Goal: Transaction & Acquisition: Purchase product/service

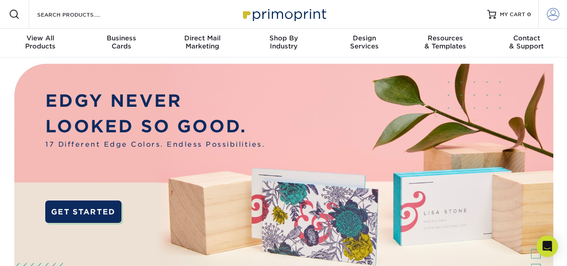
click at [555, 15] on span at bounding box center [553, 14] width 13 height 13
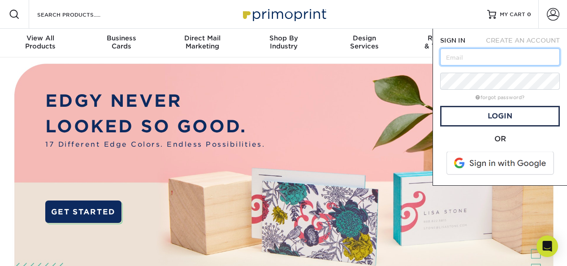
click at [455, 54] on input "text" at bounding box center [500, 56] width 120 height 17
type input "justa79@yahoo.com"
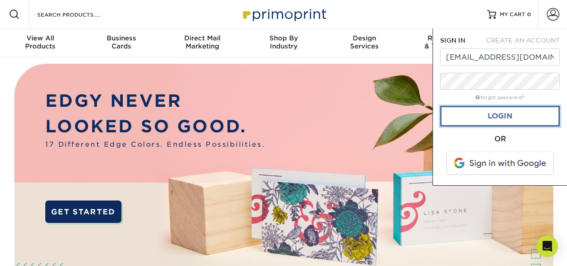
click at [490, 119] on link "Login" at bounding box center [500, 116] width 120 height 21
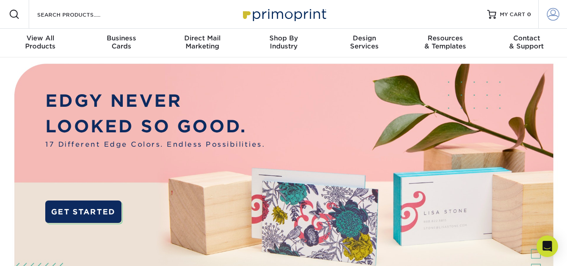
click at [552, 14] on span at bounding box center [553, 14] width 13 height 13
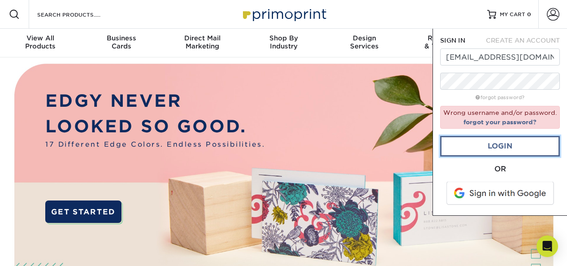
click at [488, 150] on link "Login" at bounding box center [500, 146] width 120 height 21
click at [271, 83] on img at bounding box center [283, 197] width 561 height 281
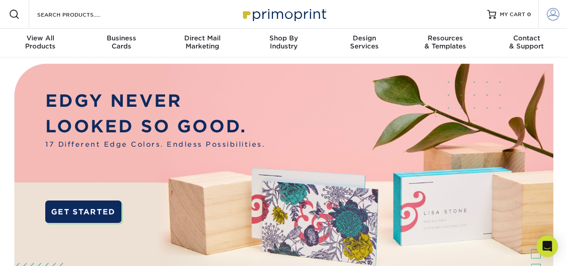
click at [555, 19] on span at bounding box center [553, 14] width 13 height 13
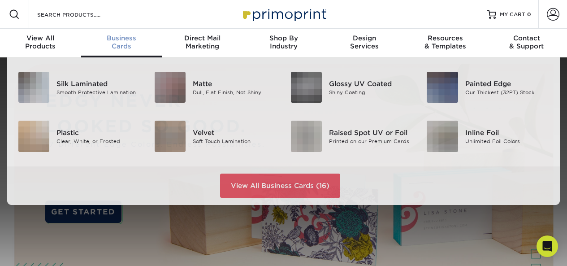
click at [118, 38] on span "Business" at bounding box center [121, 38] width 81 height 8
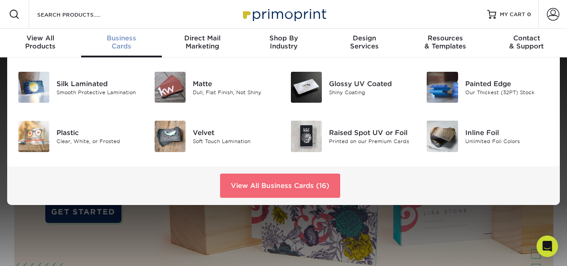
click at [269, 182] on link "View All Business Cards (16)" at bounding box center [280, 185] width 120 height 24
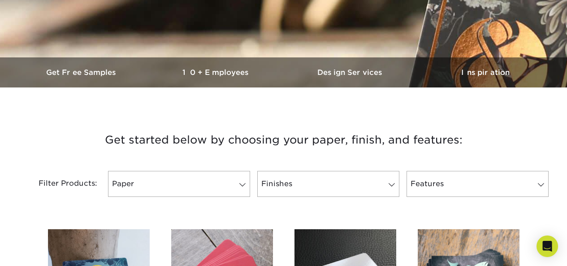
scroll to position [269, 0]
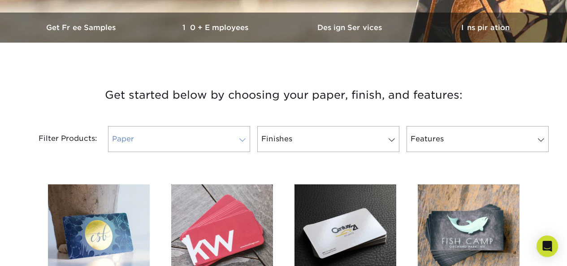
click at [210, 138] on link "Paper" at bounding box center [179, 139] width 142 height 26
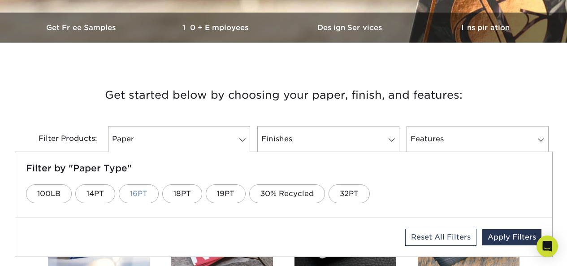
click at [137, 192] on link "16PT" at bounding box center [139, 193] width 40 height 19
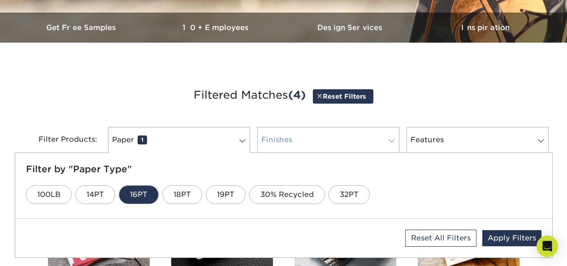
click at [347, 144] on link "Finishes 0" at bounding box center [328, 140] width 142 height 26
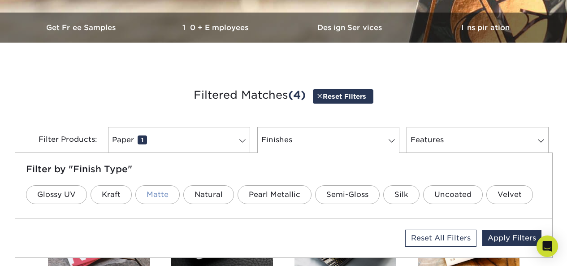
click at [158, 191] on link "Matte" at bounding box center [157, 194] width 44 height 19
click at [430, 139] on link "Features 0" at bounding box center [477, 140] width 142 height 26
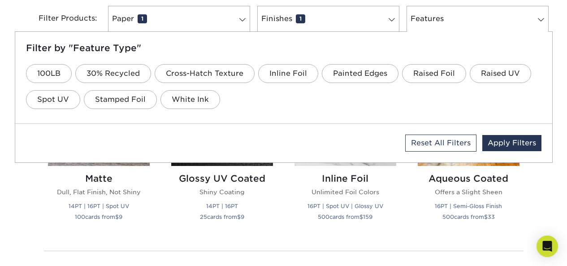
scroll to position [403, 0]
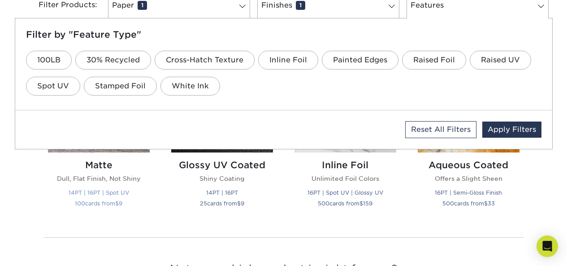
click at [101, 204] on small "100 cards from $ 9" at bounding box center [98, 203] width 47 height 7
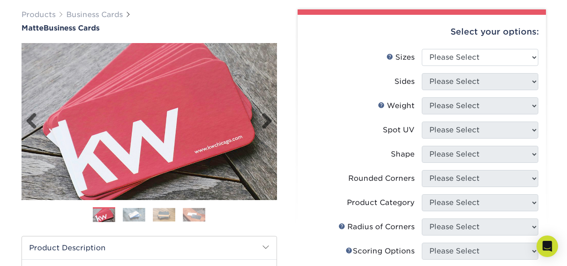
scroll to position [45, 0]
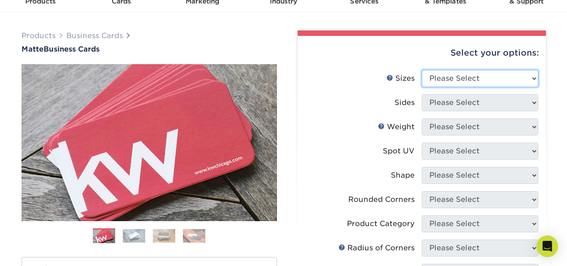
click at [466, 80] on select "Please Select 1.5" x 3.5" - Mini 1.75" x 3.5" - Mini 2" x 2" - Square 2" x 3" -…" at bounding box center [480, 78] width 117 height 17
click at [372, 95] on label "Sides" at bounding box center [363, 102] width 117 height 17
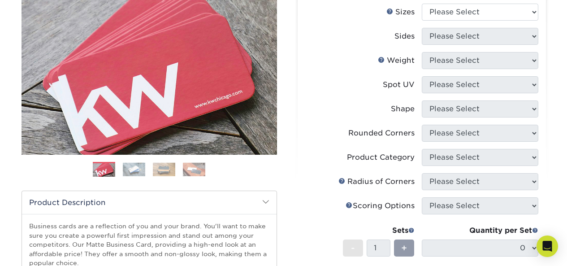
scroll to position [179, 0]
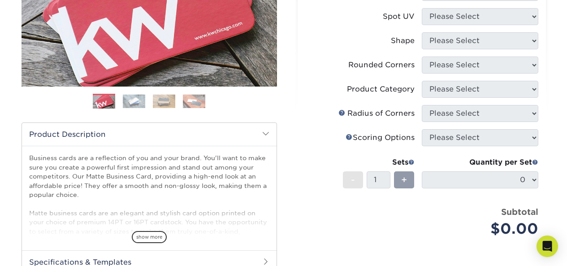
click at [132, 102] on img at bounding box center [134, 101] width 22 height 14
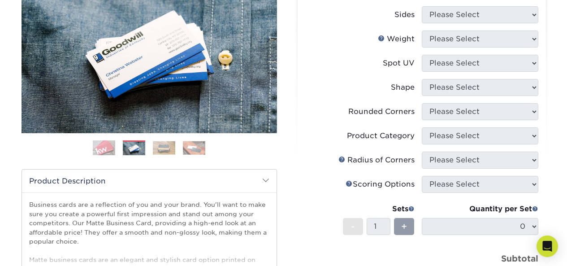
scroll to position [90, 0]
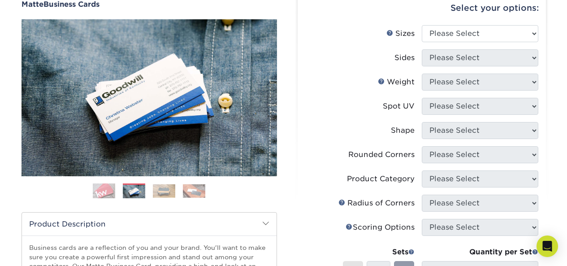
click at [166, 190] on img at bounding box center [164, 191] width 22 height 14
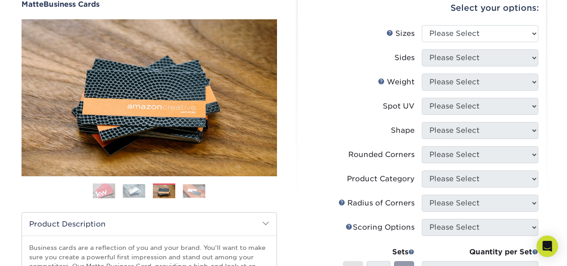
click at [186, 190] on img at bounding box center [194, 191] width 22 height 14
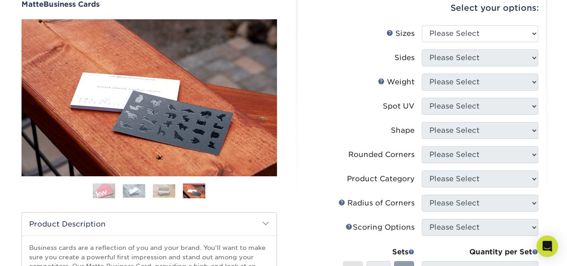
drag, startPoint x: 109, startPoint y: 187, endPoint x: 127, endPoint y: 179, distance: 19.8
click at [109, 187] on img at bounding box center [104, 191] width 22 height 22
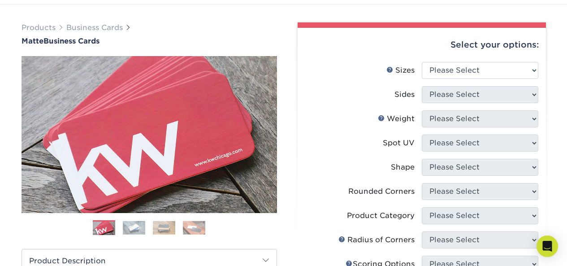
scroll to position [45, 0]
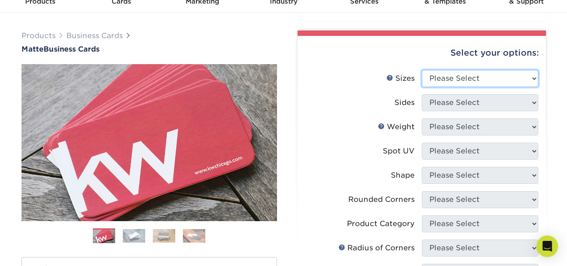
click at [492, 78] on select "Please Select 1.5" x 3.5" - Mini 1.75" x 3.5" - Mini 2" x 2" - Square 2" x 3" -…" at bounding box center [480, 78] width 117 height 17
click at [364, 75] on label "Sizes Help Sizes" at bounding box center [363, 78] width 117 height 17
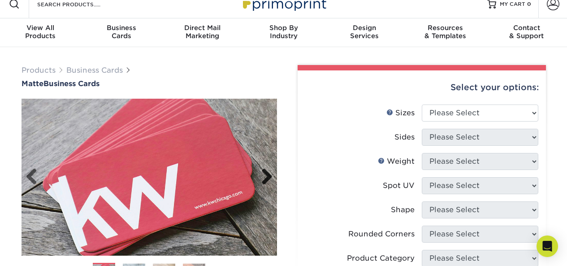
scroll to position [0, 0]
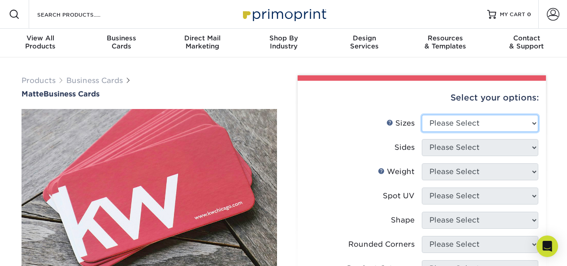
click at [462, 125] on select "Please Select 1.5" x 3.5" - Mini 1.75" x 3.5" - Mini 2" x 2" - Square 2" x 3" -…" at bounding box center [480, 123] width 117 height 17
select select "2.00x3.50"
click at [422, 115] on select "Please Select 1.5" x 3.5" - Mini 1.75" x 3.5" - Mini 2" x 2" - Square 2" x 3" -…" at bounding box center [480, 123] width 117 height 17
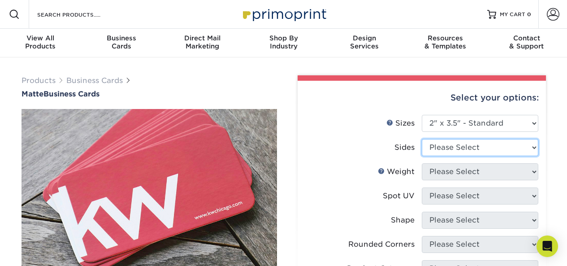
click at [446, 147] on select "Please Select Print Both Sides Print Front Only" at bounding box center [480, 147] width 117 height 17
select select "32d3c223-f82c-492b-b915-ba065a00862f"
click at [422, 139] on select "Please Select Print Both Sides Print Front Only" at bounding box center [480, 147] width 117 height 17
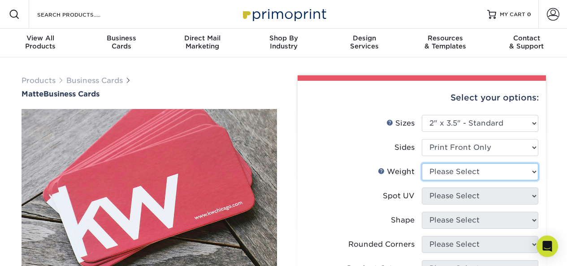
click at [453, 169] on select "Please Select 16PT 14PT" at bounding box center [480, 171] width 117 height 17
select select "16PT"
click at [422, 163] on select "Please Select 16PT 14PT" at bounding box center [480, 171] width 117 height 17
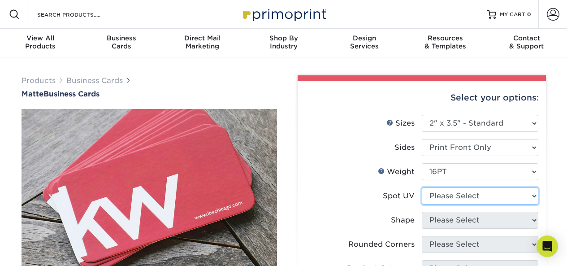
click at [477, 196] on select "Please Select No Spot UV Front Only" at bounding box center [480, 195] width 117 height 17
select select "3"
click at [422, 187] on select "Please Select No Spot UV Front Only" at bounding box center [480, 195] width 117 height 17
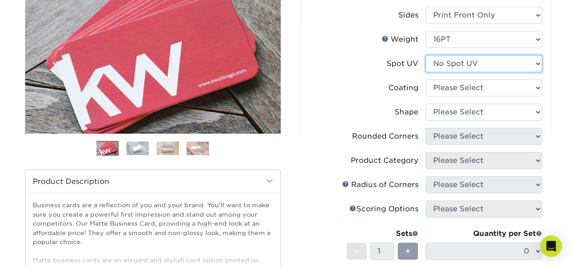
scroll to position [90, 0]
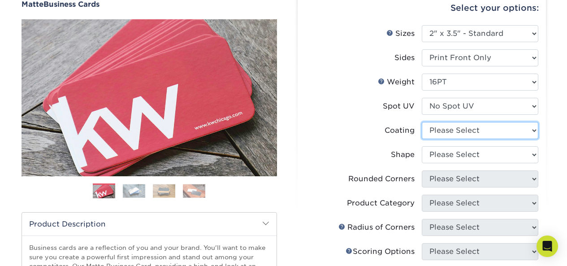
click at [473, 134] on select at bounding box center [480, 130] width 117 height 17
click at [422, 122] on select at bounding box center [480, 130] width 117 height 17
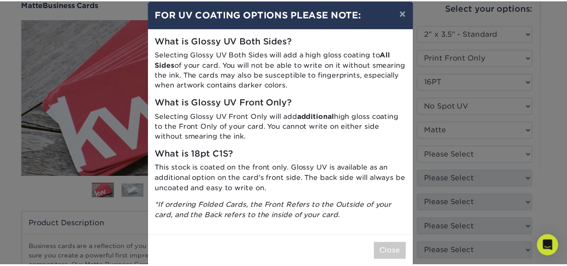
scroll to position [0, 0]
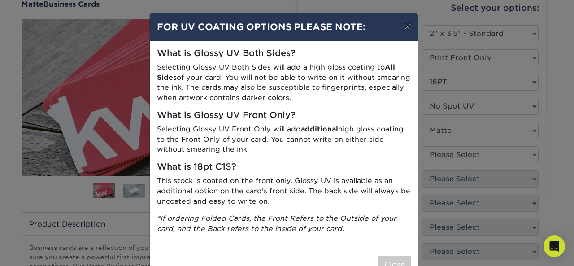
click at [403, 25] on button "×" at bounding box center [407, 25] width 21 height 25
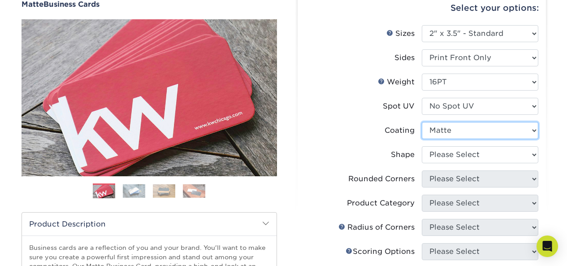
click at [478, 129] on select at bounding box center [480, 130] width 117 height 17
select select "-1"
click at [422, 122] on select at bounding box center [480, 130] width 117 height 17
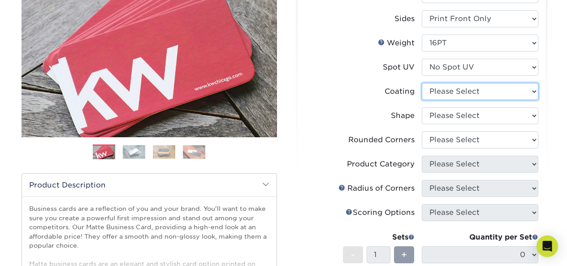
scroll to position [90, 0]
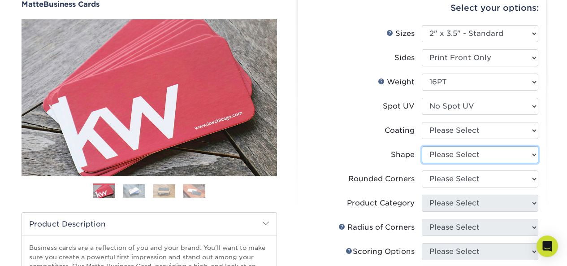
click at [478, 156] on select "Please Select Standard Oval" at bounding box center [480, 154] width 117 height 17
select select "standard"
click at [422, 146] on select "Please Select Standard Oval" at bounding box center [480, 154] width 117 height 17
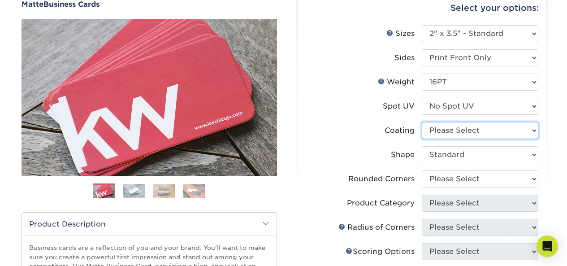
click at [479, 125] on select at bounding box center [480, 130] width 117 height 17
select select "121bb7b5-3b4d-429f-bd8d-bbf80e953313"
click at [422, 122] on select at bounding box center [480, 130] width 117 height 17
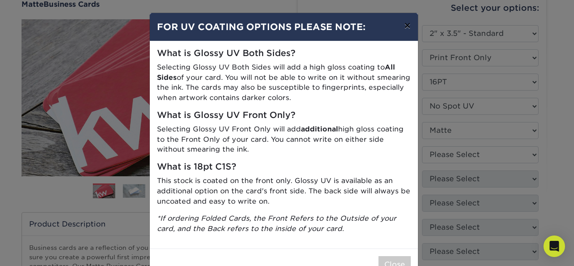
click at [404, 22] on button "×" at bounding box center [407, 25] width 21 height 25
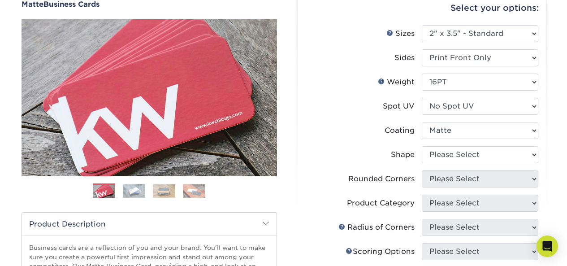
scroll to position [134, 0]
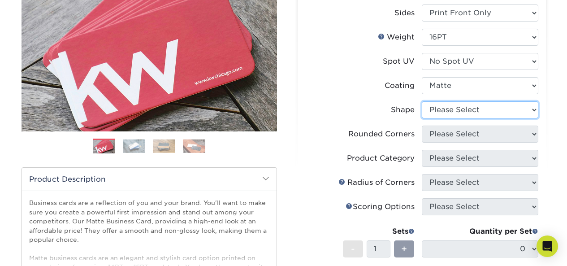
click at [483, 106] on select "Please Select Standard Oval" at bounding box center [480, 109] width 117 height 17
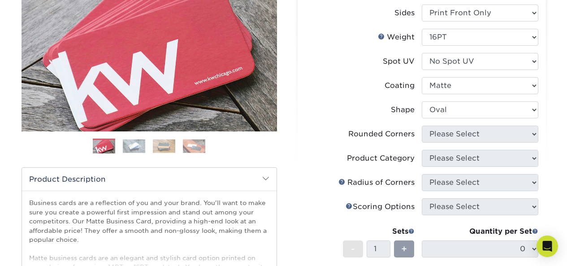
click at [422, 101] on select "Please Select Standard Oval" at bounding box center [480, 109] width 117 height 17
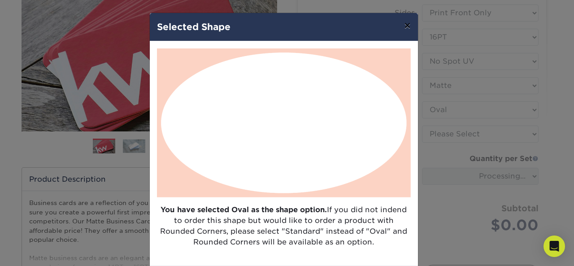
click at [407, 32] on button "×" at bounding box center [407, 25] width 21 height 25
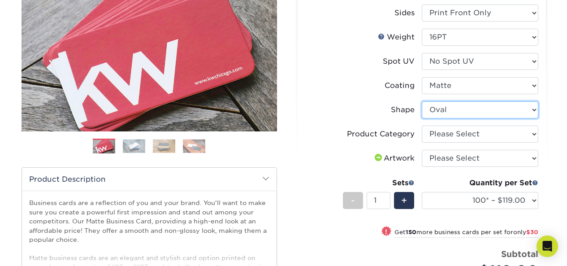
click at [473, 114] on select "Please Select Standard Oval" at bounding box center [480, 109] width 117 height 17
select select "standard"
click at [422, 101] on select "Please Select Standard Oval" at bounding box center [480, 109] width 117 height 17
select select
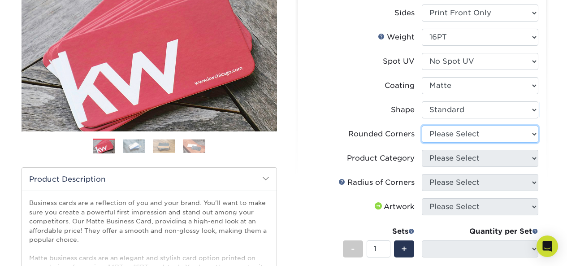
click at [475, 134] on select "Please Select Yes - Round 2 Corners Yes - Round 4 Corners No" at bounding box center [480, 133] width 117 height 17
select select "0"
click at [422, 125] on select "Please Select Yes - Round 2 Corners Yes - Round 4 Corners No" at bounding box center [480, 133] width 117 height 17
select select "-1"
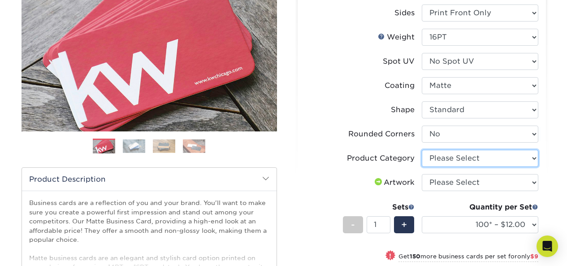
click at [479, 158] on select "Please Select Business Cards" at bounding box center [480, 158] width 117 height 17
select select "3b5148f1-0588-4f88-a218-97bcfdce65c1"
click at [422, 150] on select "Please Select Business Cards" at bounding box center [480, 158] width 117 height 17
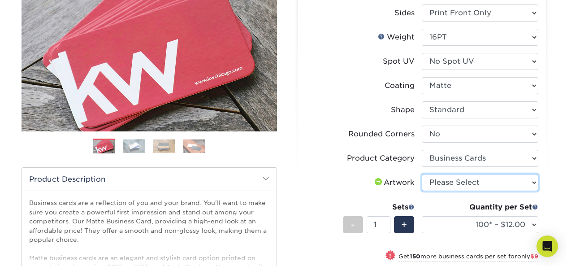
click at [473, 187] on select "Please Select I will upload files I need a design - $100" at bounding box center [480, 182] width 117 height 17
select select "upload"
click at [422, 174] on select "Please Select I will upload files I need a design - $100" at bounding box center [480, 182] width 117 height 17
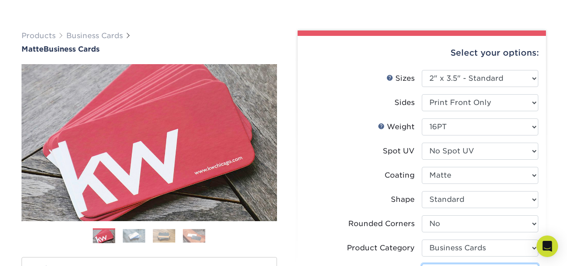
scroll to position [90, 0]
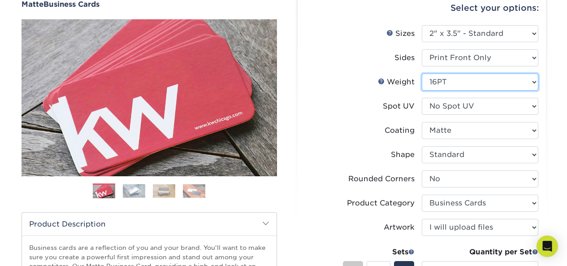
click at [479, 82] on select "Please Select 16PT 14PT" at bounding box center [480, 81] width 117 height 17
select select "14PT"
click at [422, 73] on select "Please Select 16PT 14PT" at bounding box center [480, 81] width 117 height 17
select select "-1"
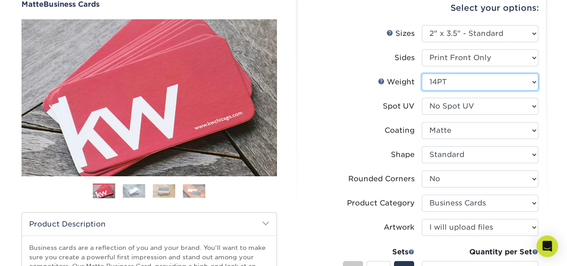
select select
select select "-1"
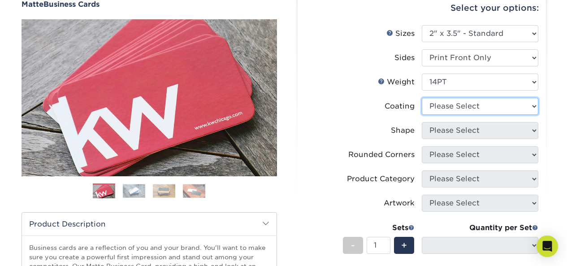
click at [469, 108] on select at bounding box center [480, 106] width 117 height 17
select select "121bb7b5-3b4d-429f-bd8d-bbf80e953313"
click at [422, 98] on select at bounding box center [480, 106] width 117 height 17
select select
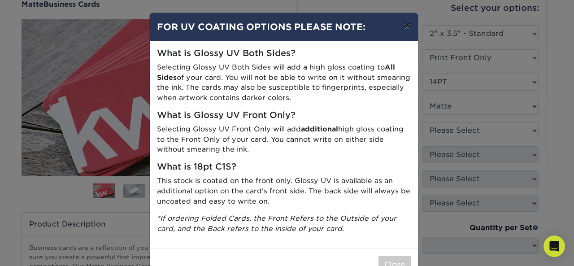
click at [404, 26] on button "×" at bounding box center [407, 25] width 21 height 25
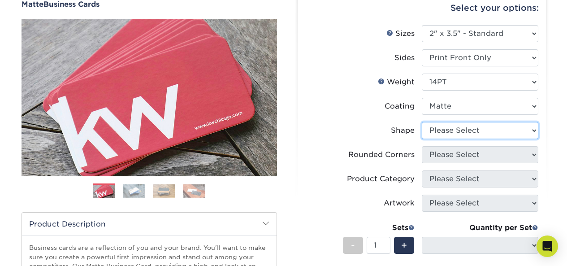
click at [465, 130] on select "Please Select Standard" at bounding box center [480, 130] width 117 height 17
select select "standard"
click at [422, 122] on select "Please Select Standard" at bounding box center [480, 130] width 117 height 17
select select
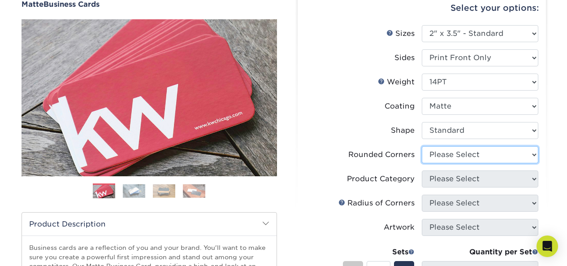
click at [463, 150] on select "Please Select Yes - Round 2 Corners Yes - Round 4 Corners No" at bounding box center [480, 154] width 117 height 17
select select "0"
click at [422, 146] on select "Please Select Yes - Round 2 Corners Yes - Round 4 Corners No" at bounding box center [480, 154] width 117 height 17
select select "-1"
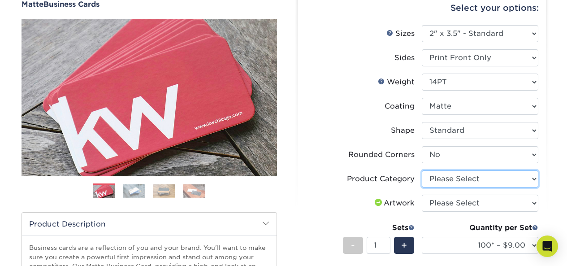
click at [466, 182] on select "Please Select Business Cards" at bounding box center [480, 178] width 117 height 17
select select "3b5148f1-0588-4f88-a218-97bcfdce65c1"
click at [422, 170] on select "Please Select Business Cards" at bounding box center [480, 178] width 117 height 17
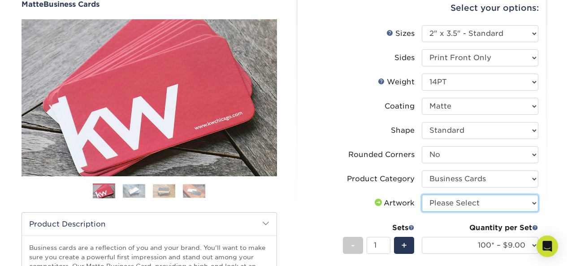
click at [460, 202] on select "Please Select I will upload files I need a design - $100" at bounding box center [480, 202] width 117 height 17
select select "upload"
click at [422, 194] on select "Please Select I will upload files I need a design - $100" at bounding box center [480, 202] width 117 height 17
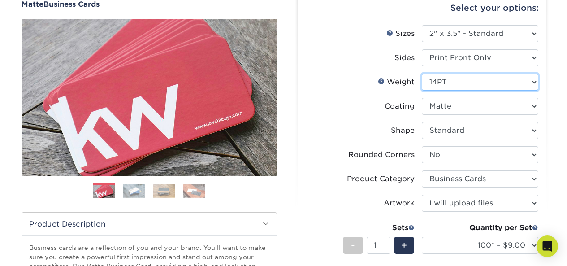
click at [473, 85] on select "Please Select 16PT 14PT" at bounding box center [480, 81] width 117 height 17
select select "16PT"
click at [422, 73] on select "Please Select 16PT 14PT" at bounding box center [480, 81] width 117 height 17
select select "-1"
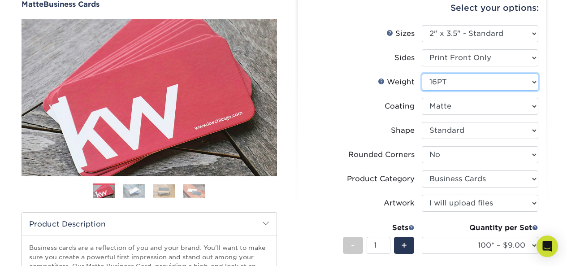
select select
select select "-1"
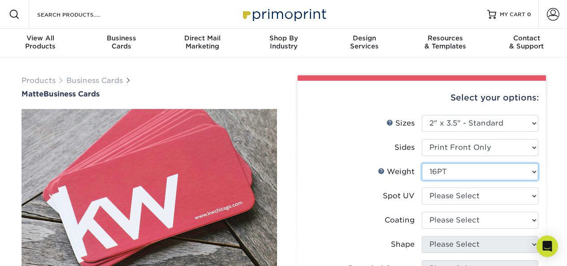
scroll to position [45, 0]
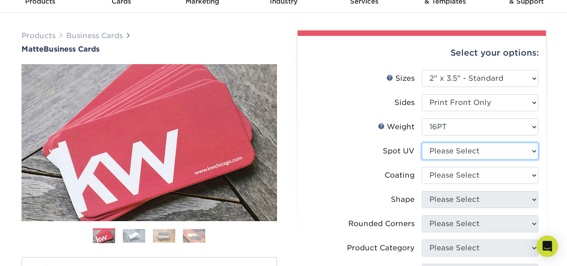
click at [483, 150] on select "Please Select No Spot UV Front Only" at bounding box center [480, 150] width 117 height 17
select select "1"
click at [422, 142] on select "Please Select No Spot UV Front Only" at bounding box center [480, 150] width 117 height 17
select select
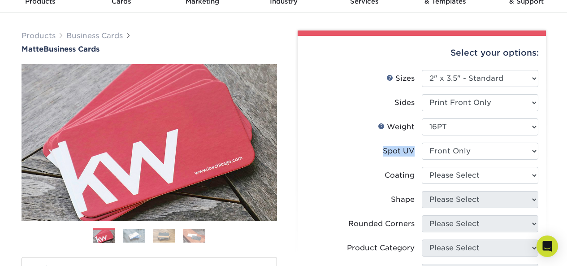
drag, startPoint x: 378, startPoint y: 148, endPoint x: 419, endPoint y: 150, distance: 40.8
click at [419, 150] on label "Spot UV" at bounding box center [363, 150] width 117 height 17
copy div "Spot UV"
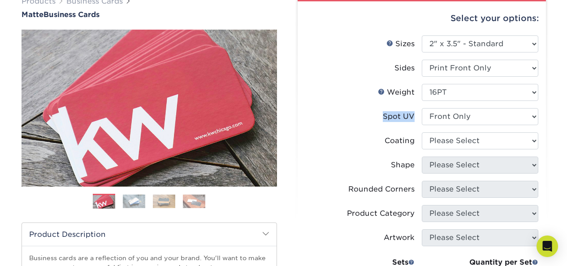
scroll to position [90, 0]
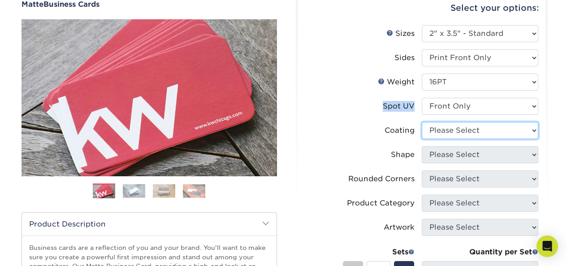
click at [472, 129] on select at bounding box center [480, 130] width 117 height 17
select select "121bb7b5-3b4d-429f-bd8d-bbf80e953313"
click at [422, 122] on select at bounding box center [480, 130] width 117 height 17
select select
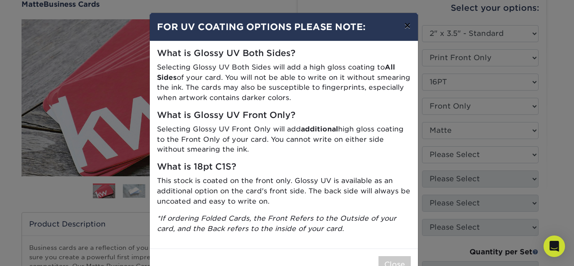
click at [401, 29] on button "×" at bounding box center [407, 25] width 21 height 25
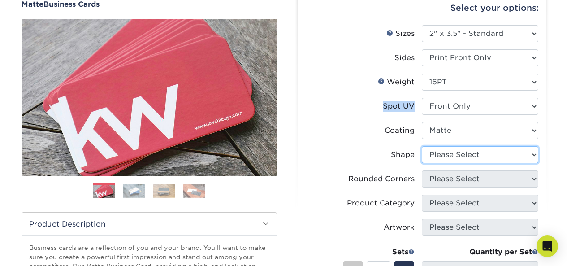
click at [454, 158] on select "Please Select Standard" at bounding box center [480, 154] width 117 height 17
select select "standard"
click at [422, 146] on select "Please Select Standard" at bounding box center [480, 154] width 117 height 17
select select
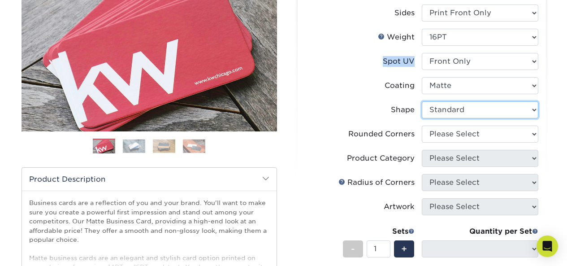
scroll to position [179, 0]
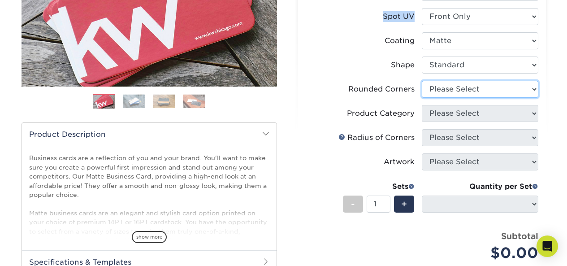
click at [465, 86] on select "Please Select Yes - Round 2 Corners Yes - Round 4 Corners No" at bounding box center [480, 89] width 117 height 17
select select "0"
click at [422, 81] on select "Please Select Yes - Round 2 Corners Yes - Round 4 Corners No" at bounding box center [480, 89] width 117 height 17
select select "-1"
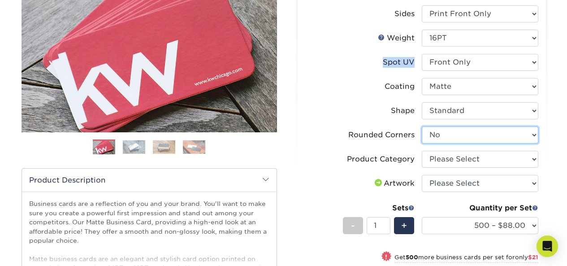
scroll to position [134, 0]
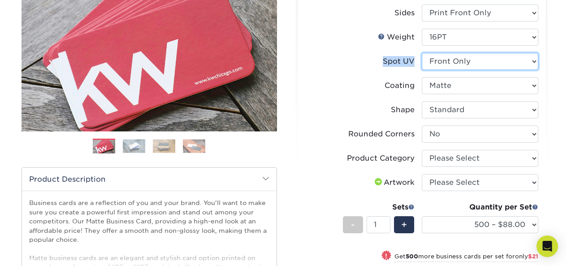
click at [473, 62] on select "Please Select No Spot UV Front Only" at bounding box center [480, 61] width 117 height 17
select select "3"
click at [422, 53] on select "Please Select No Spot UV Front Only" at bounding box center [480, 61] width 117 height 17
select select "-1"
select select
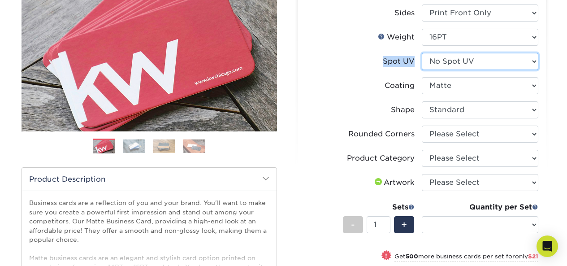
select select "-1"
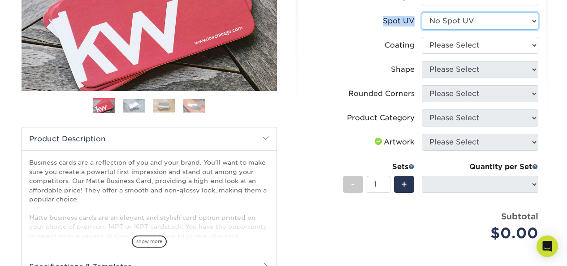
scroll to position [90, 0]
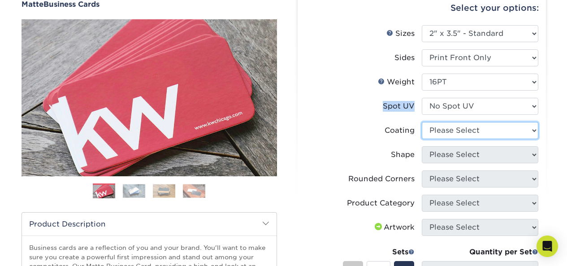
click at [447, 131] on select at bounding box center [480, 130] width 117 height 17
select select "121bb7b5-3b4d-429f-bd8d-bbf80e953313"
click at [422, 122] on select at bounding box center [480, 130] width 117 height 17
select select
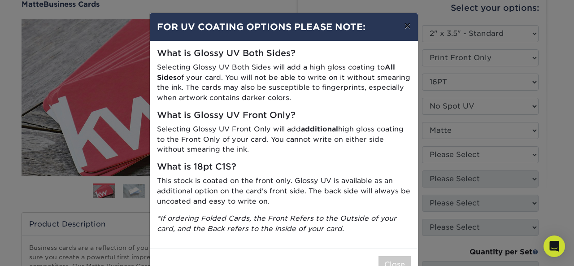
click at [401, 26] on button "×" at bounding box center [407, 25] width 21 height 25
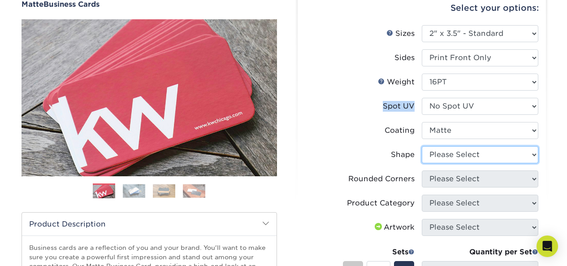
click at [458, 157] on select "Please Select Standard Oval" at bounding box center [480, 154] width 117 height 17
select select "standard"
click at [422, 146] on select "Please Select Standard Oval" at bounding box center [480, 154] width 117 height 17
select select
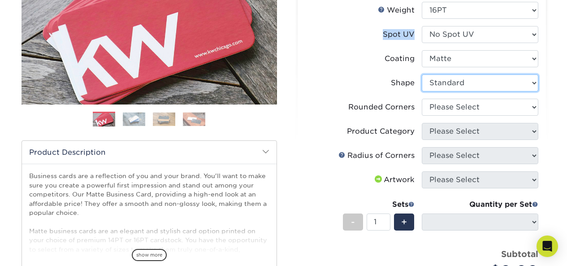
scroll to position [179, 0]
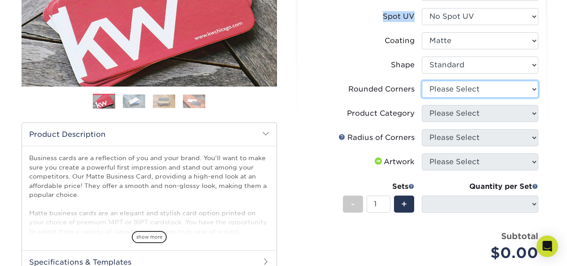
click at [470, 91] on select "Please Select Yes - Round 2 Corners Yes - Round 4 Corners No" at bounding box center [480, 89] width 117 height 17
select select "0"
click at [422, 81] on select "Please Select Yes - Round 2 Corners Yes - Round 4 Corners No" at bounding box center [480, 89] width 117 height 17
select select "-1"
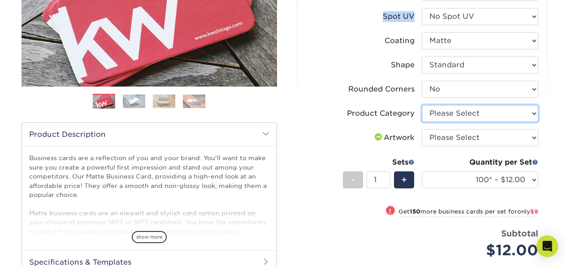
click at [462, 117] on select "Please Select Business Cards" at bounding box center [480, 113] width 117 height 17
select select "3b5148f1-0588-4f88-a218-97bcfdce65c1"
click at [422, 105] on select "Please Select Business Cards" at bounding box center [480, 113] width 117 height 17
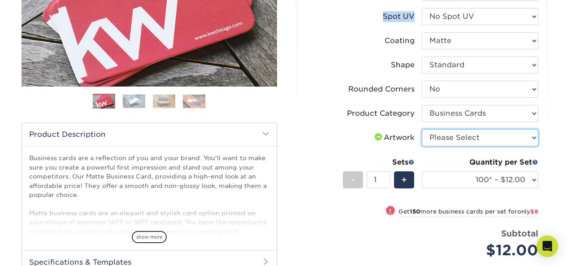
click at [454, 140] on select "Please Select I will upload files I need a design - $100" at bounding box center [480, 137] width 117 height 17
select select "upload"
click at [422, 129] on select "Please Select I will upload files I need a design - $100" at bounding box center [480, 137] width 117 height 17
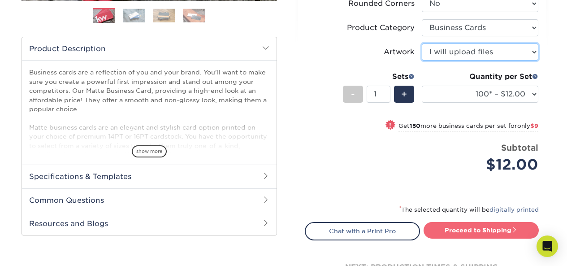
scroll to position [314, 0]
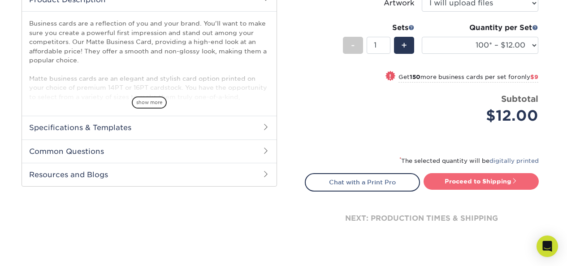
click at [479, 180] on link "Proceed to Shipping" at bounding box center [480, 181] width 115 height 16
type input "Set 1"
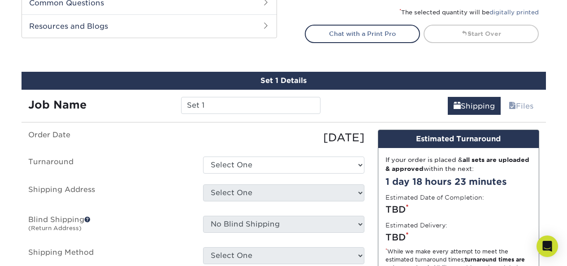
scroll to position [511, 0]
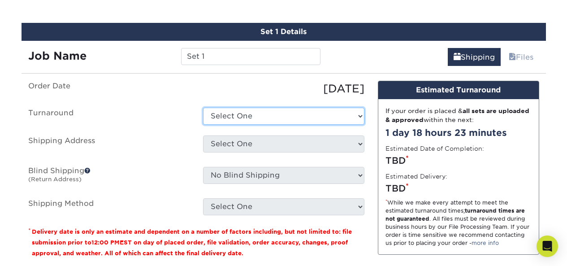
click at [267, 116] on select "Select One 2-4 Business Days 2 Day Next Business Day" at bounding box center [283, 116] width 161 height 17
click at [313, 113] on select "Select One 2-4 Business Days 2 Day Next Business Day" at bounding box center [283, 116] width 161 height 17
select select "7dffdb8f-13b0-4622-bd10-b9a8a3819dc5"
click at [203, 108] on select "Select One 2-4 Business Days 2 Day Next Business Day" at bounding box center [283, 116] width 161 height 17
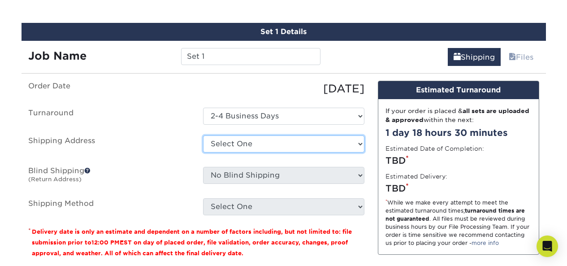
click at [277, 148] on select "Select One + Add New Address - Login" at bounding box center [283, 143] width 161 height 17
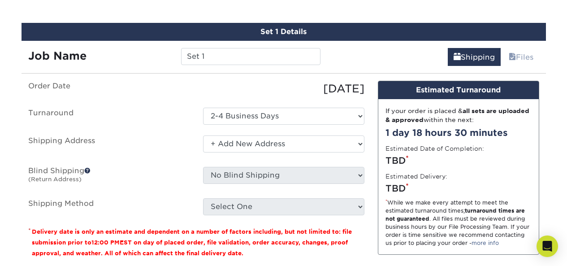
click at [203, 135] on select "Select One + Add New Address - Login" at bounding box center [283, 143] width 161 height 17
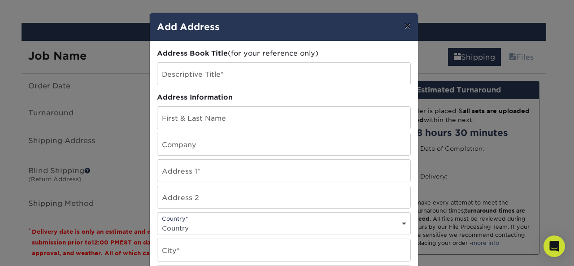
click at [408, 24] on button "×" at bounding box center [407, 25] width 21 height 25
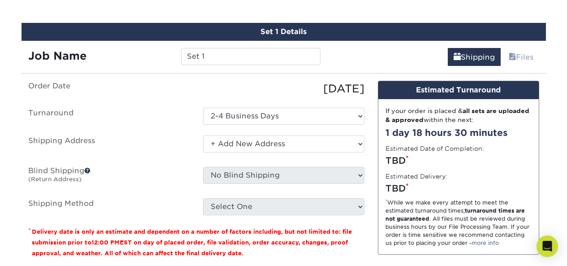
scroll to position [600, 0]
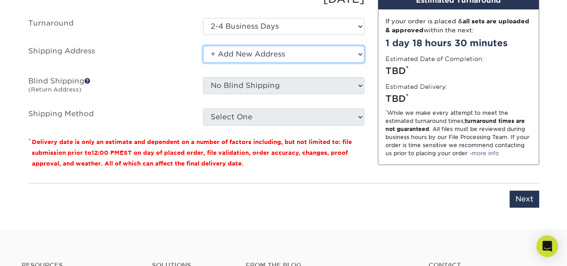
click at [310, 60] on select "Select One + Add New Address - Login" at bounding box center [283, 54] width 161 height 17
click at [203, 46] on select "Select One + Add New Address - Login" at bounding box center [283, 54] width 161 height 17
click at [231, 53] on select "Select One + Add New Address - Login" at bounding box center [283, 54] width 161 height 17
click at [203, 46] on select "Select One + Add New Address - Login" at bounding box center [283, 54] width 161 height 17
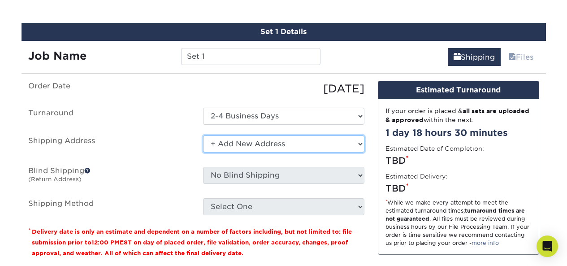
scroll to position [556, 0]
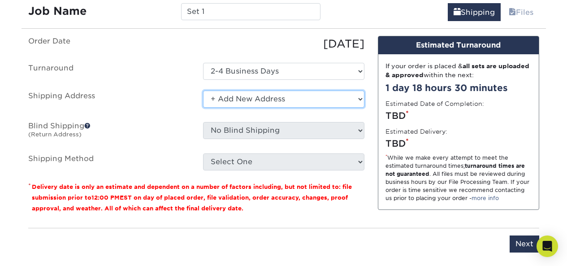
click at [301, 98] on select "Select One + Add New Address - Login" at bounding box center [283, 99] width 161 height 17
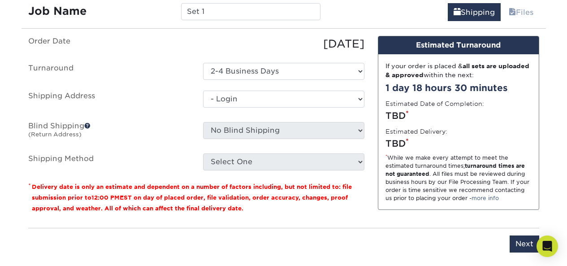
click at [203, 108] on select "Select One + Add New Address - Login" at bounding box center [283, 99] width 161 height 17
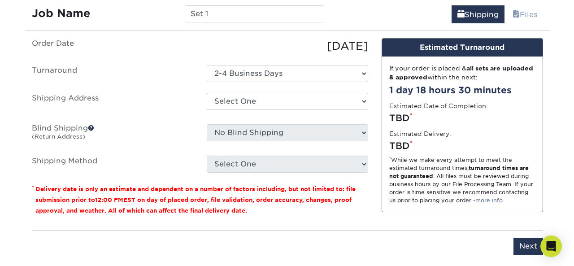
scroll to position [538, 0]
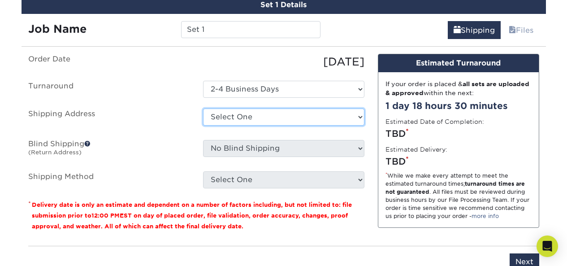
click at [306, 117] on select "Select One + Add New Address - Login" at bounding box center [283, 116] width 161 height 17
select select "newaddress"
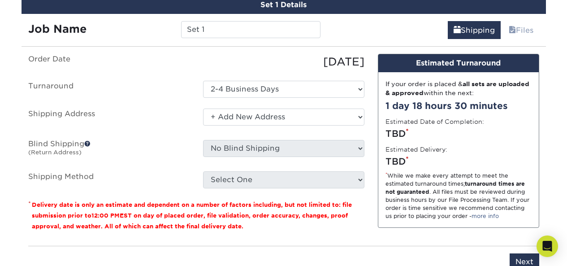
click at [203, 108] on select "Select One + Add New Address - Login" at bounding box center [283, 116] width 161 height 17
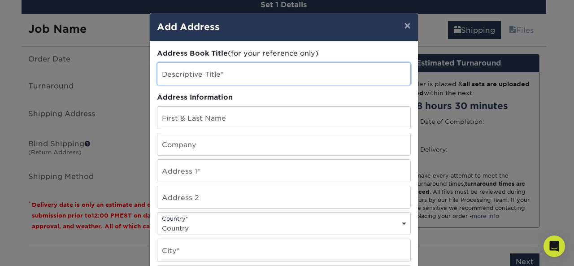
click at [173, 73] on input "text" at bounding box center [283, 74] width 253 height 22
type input "Card"
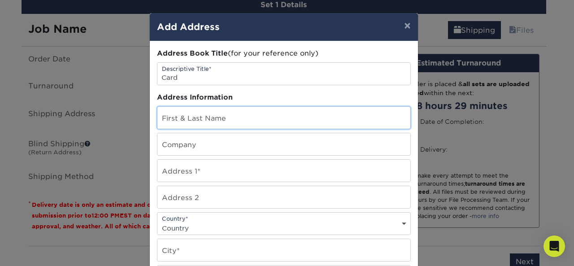
click at [220, 114] on input "text" at bounding box center [283, 118] width 253 height 22
type input "Justyna Dmowski"
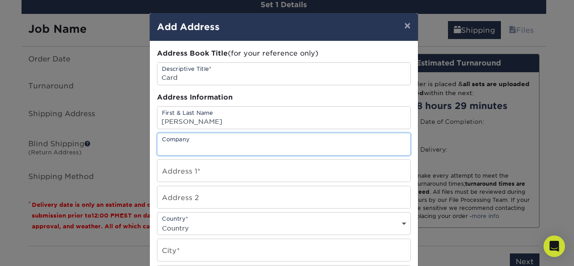
click at [202, 141] on input "text" at bounding box center [283, 144] width 253 height 22
type input "Embrace Insight"
click at [207, 173] on input "text" at bounding box center [283, 171] width 253 height 22
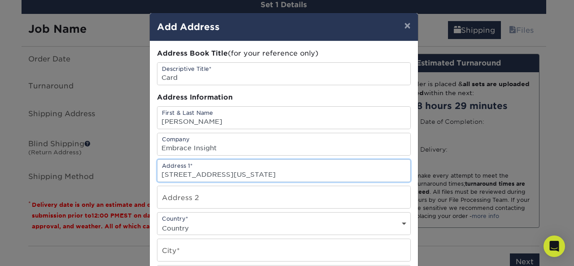
scroll to position [45, 0]
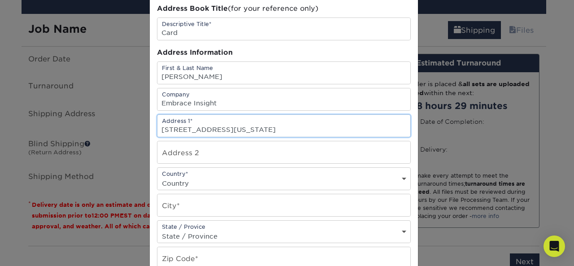
type input "778 Washington Rd STE 18"
click at [199, 155] on input "text" at bounding box center [283, 152] width 253 height 22
click at [192, 176] on div "Country* Country United States Canada ----------------------------- Afghanistan…" at bounding box center [284, 178] width 254 height 23
click at [400, 179] on select "Country United States Canada ----------------------------- Afghanistan Albania …" at bounding box center [283, 183] width 253 height 13
select select "US"
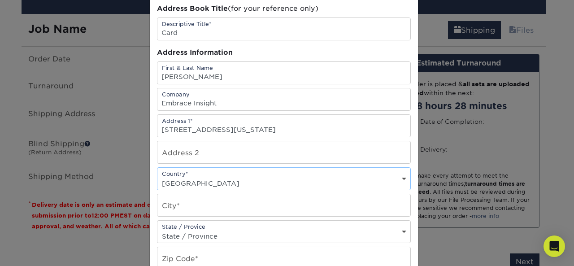
click at [157, 177] on select "Country United States Canada ----------------------------- Afghanistan Albania …" at bounding box center [283, 183] width 253 height 13
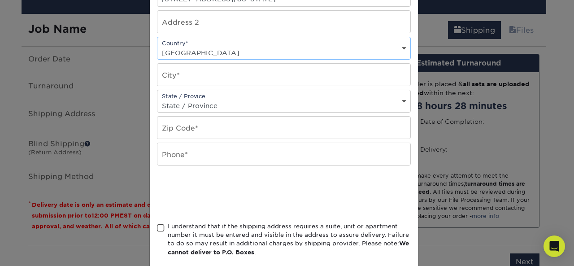
scroll to position [179, 0]
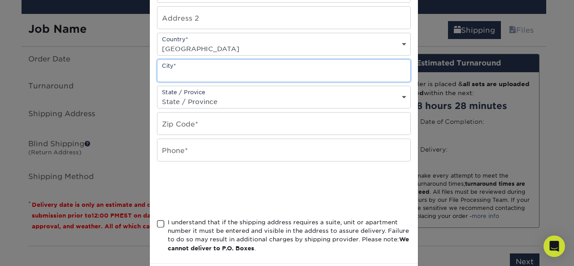
click at [208, 70] on input "text" at bounding box center [283, 71] width 253 height 22
type input "s"
type input "p"
type input "Parlin"
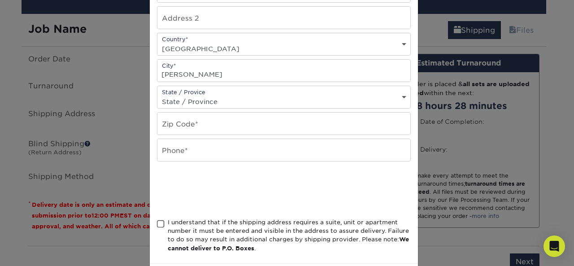
click at [220, 103] on select "State / Province Alabama Alaska Arizona Arkansas California Colorado Connecticu…" at bounding box center [283, 101] width 253 height 13
select select "NJ"
click at [157, 95] on select "State / Province Alabama Alaska Arizona Arkansas California Colorado Connecticu…" at bounding box center [283, 101] width 253 height 13
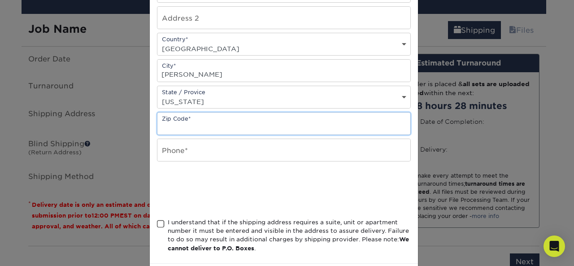
click at [180, 124] on input "text" at bounding box center [283, 123] width 253 height 22
type input "08859"
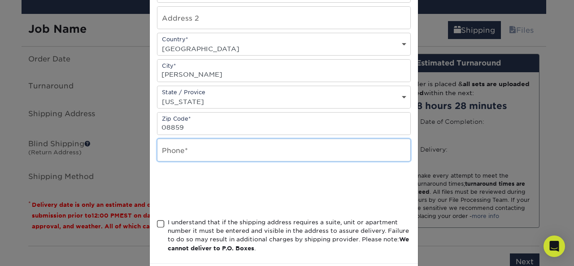
click at [181, 154] on input "text" at bounding box center [283, 150] width 253 height 22
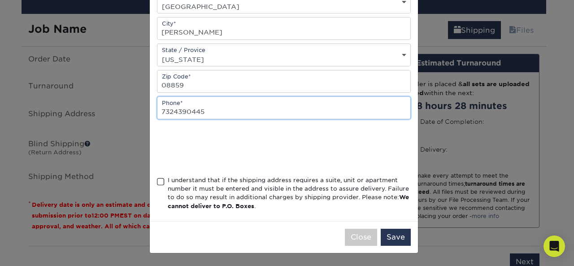
type input "7324390445"
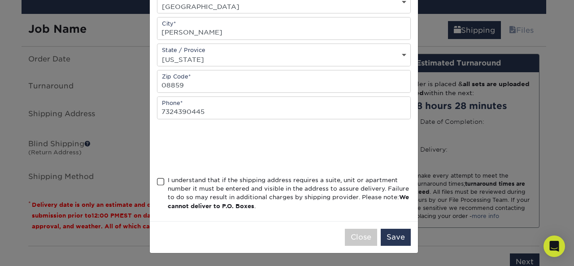
click at [160, 182] on span at bounding box center [161, 181] width 8 height 9
click at [0, 0] on input "I understand that if the shipping address requires a suite, unit or apartment n…" at bounding box center [0, 0] width 0 height 0
click at [393, 237] on button "Save" at bounding box center [395, 237] width 30 height 17
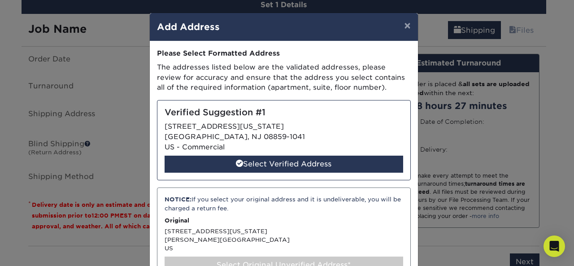
scroll to position [67, 0]
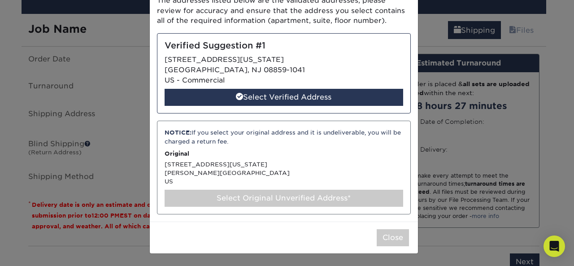
click at [277, 195] on div "Select Original Unverified Address*" at bounding box center [283, 198] width 238 height 17
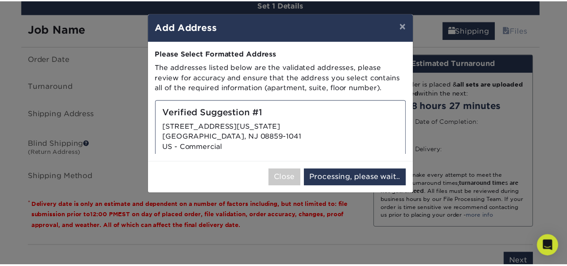
scroll to position [0, 0]
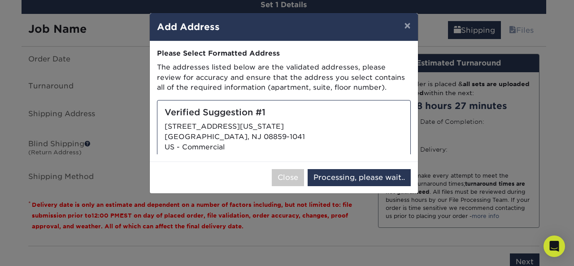
select select "286653"
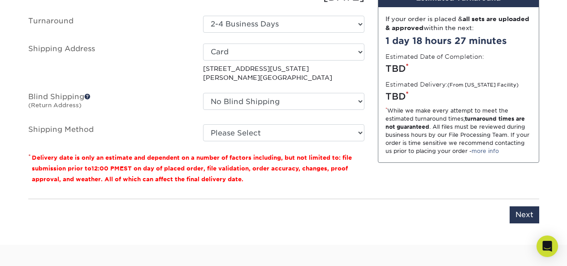
scroll to position [627, 0]
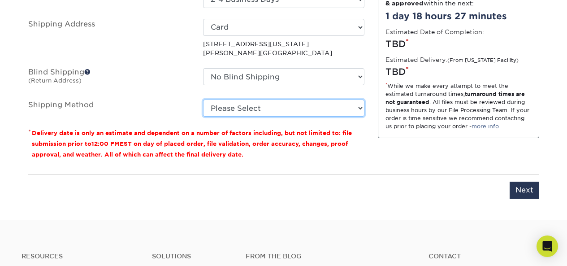
click at [271, 106] on select "Please Select Ground Shipping (+$7.84) 3 Day Shipping Service (+$20.07) 2 Day A…" at bounding box center [283, 107] width 161 height 17
select select "03"
click at [203, 99] on select "Please Select Ground Shipping (+$7.84) 3 Day Shipping Service (+$20.07) 2 Day A…" at bounding box center [283, 107] width 161 height 17
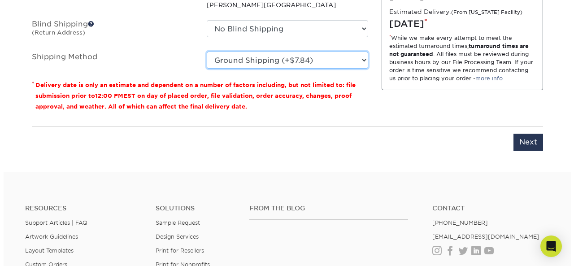
scroll to position [583, 0]
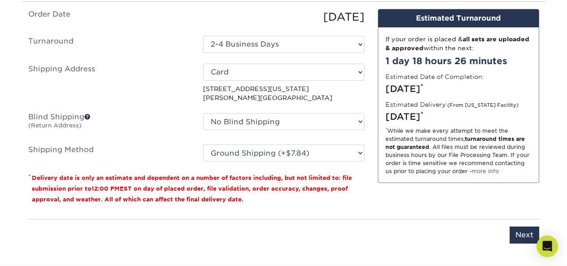
click at [242, 88] on p "778 Washington Rd STE 18 Parlin, NJ 08859" at bounding box center [283, 93] width 161 height 18
click at [242, 98] on p "778 Washington Rd STE 18 Parlin, NJ 08859" at bounding box center [283, 93] width 161 height 18
click at [363, 76] on select "Select One Card + Add New Address - Login" at bounding box center [283, 72] width 161 height 17
select select "newaddress"
click at [203, 64] on select "Select One Card + Add New Address - Login" at bounding box center [283, 72] width 161 height 17
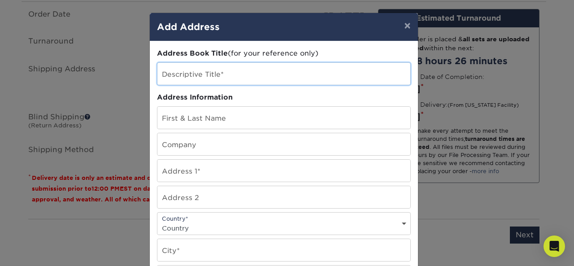
click at [230, 77] on input "text" at bounding box center [283, 74] width 253 height 22
type input "Card"
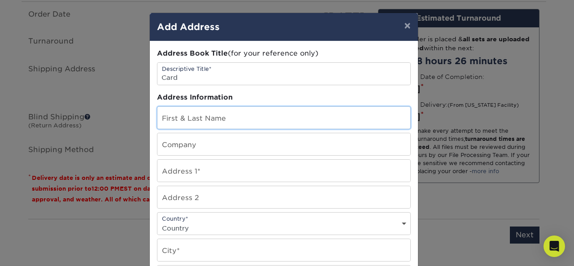
click at [177, 113] on input "text" at bounding box center [283, 118] width 253 height 22
type input "Justyna Dmowski"
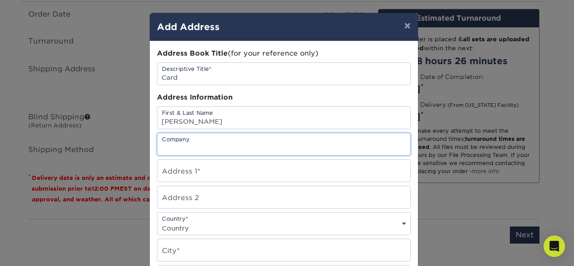
click at [164, 142] on input "text" at bounding box center [283, 144] width 253 height 22
type input "Embrace Insight"
click at [182, 173] on input "text" at bounding box center [283, 171] width 253 height 22
type input "58 Fritz Dr"
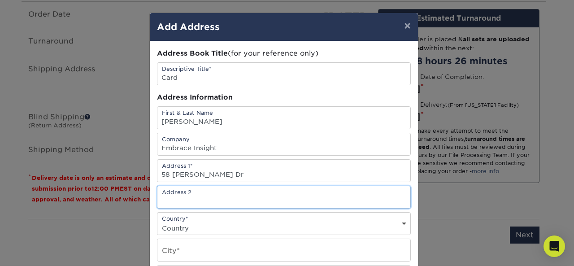
click at [181, 203] on input "text" at bounding box center [283, 197] width 253 height 22
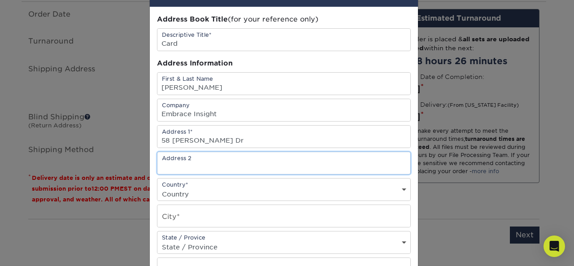
scroll to position [45, 0]
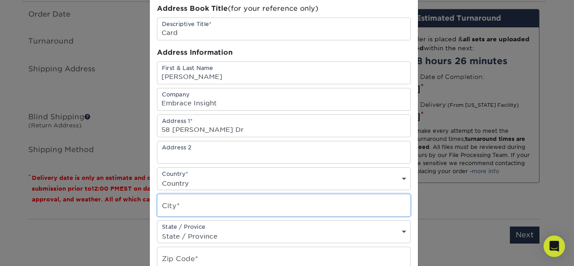
click at [194, 203] on input "text" at bounding box center [283, 205] width 253 height 22
type input "sayreville"
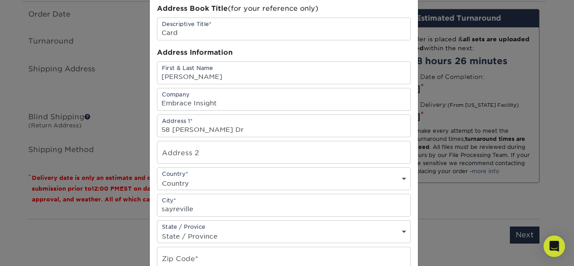
click at [213, 173] on div "Country* Country United States Canada ----------------------------- Afghanistan…" at bounding box center [284, 178] width 254 height 23
click at [212, 178] on select "Country United States Canada ----------------------------- Afghanistan Albania …" at bounding box center [283, 183] width 253 height 13
select select "US"
click at [157, 177] on select "Country United States Canada ----------------------------- Afghanistan Albania …" at bounding box center [283, 183] width 253 height 13
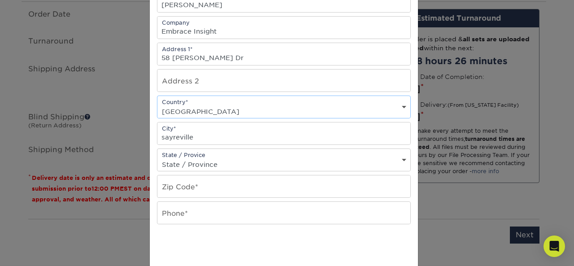
scroll to position [134, 0]
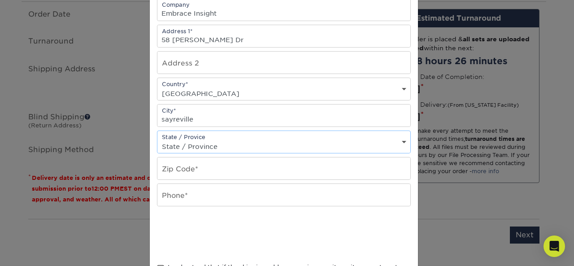
click at [217, 147] on select "State / Province Alabama Alaska Arizona Arkansas California Colorado Connecticu…" at bounding box center [283, 146] width 253 height 13
select select "NJ"
click at [157, 140] on select "State / Province Alabama Alaska Arizona Arkansas California Colorado Connecticu…" at bounding box center [283, 146] width 253 height 13
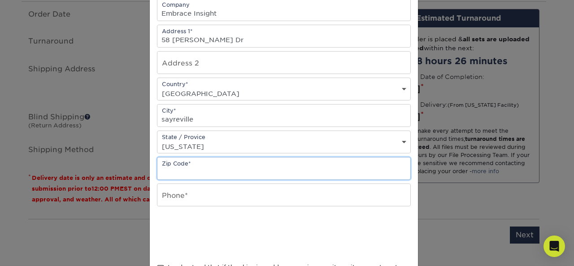
click at [183, 170] on input "text" at bounding box center [283, 168] width 253 height 22
type input "08859"
click at [174, 197] on input "text" at bounding box center [283, 195] width 253 height 22
type input "7324390445"
click at [185, 172] on input "08859" at bounding box center [283, 168] width 253 height 22
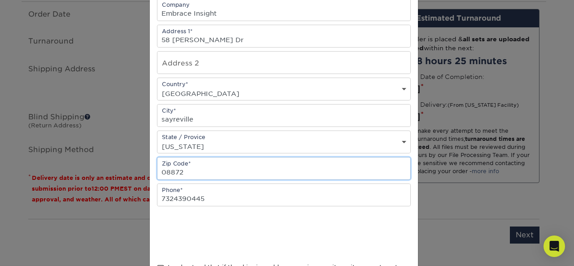
type input "08872"
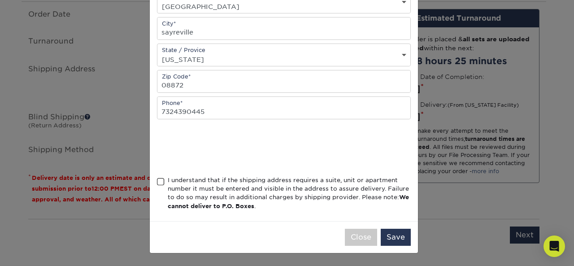
click at [157, 182] on span at bounding box center [161, 181] width 8 height 9
click at [0, 0] on input "I understand that if the shipping address requires a suite, unit or apartment n…" at bounding box center [0, 0] width 0 height 0
click at [393, 236] on button "Save" at bounding box center [395, 237] width 30 height 17
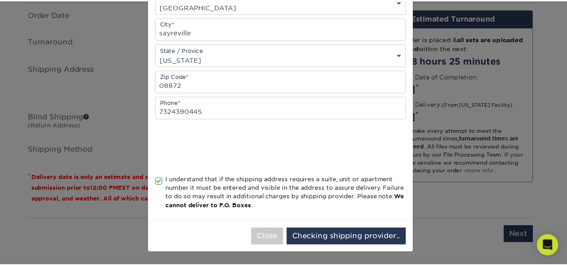
scroll to position [0, 0]
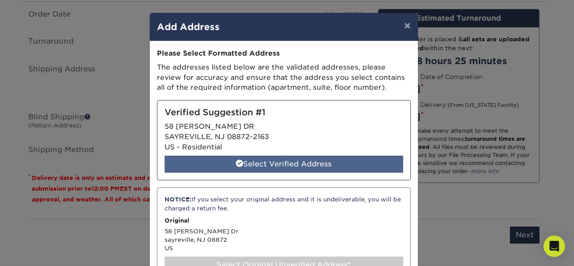
click at [281, 164] on div "Select Verified Address" at bounding box center [283, 163] width 238 height 17
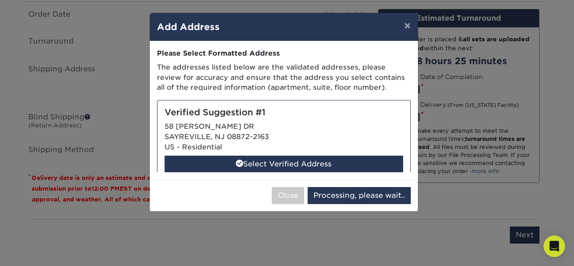
select select "286655"
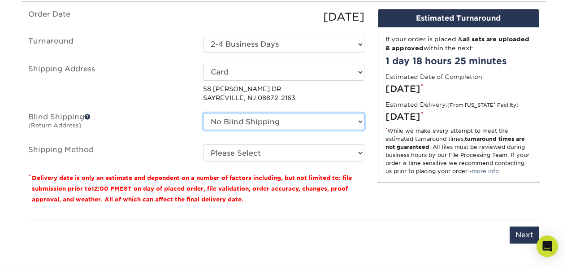
click at [252, 121] on select "No Blind Shipping + Add New Address" at bounding box center [283, 121] width 161 height 17
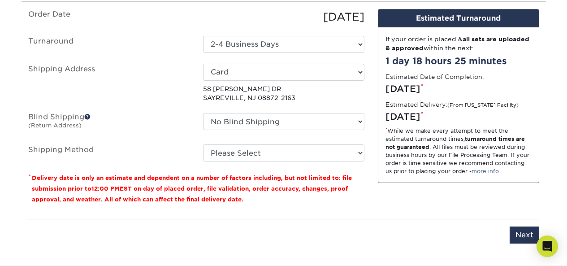
click at [172, 134] on ul "Order Date 10/04/2025 Turnaround Select One 2-4 Business Days 2 Day Next Busine…" at bounding box center [196, 85] width 336 height 153
click at [89, 116] on span at bounding box center [87, 116] width 6 height 6
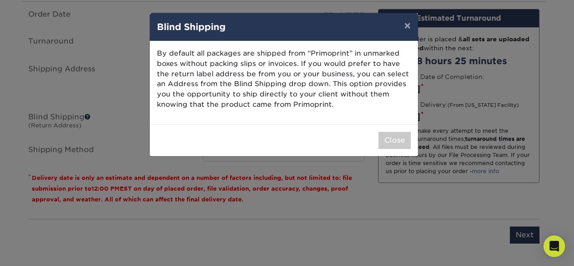
click at [108, 86] on div "× Blind Shipping By default all packages are shipped from “Primoprint” in unmar…" at bounding box center [287, 133] width 574 height 266
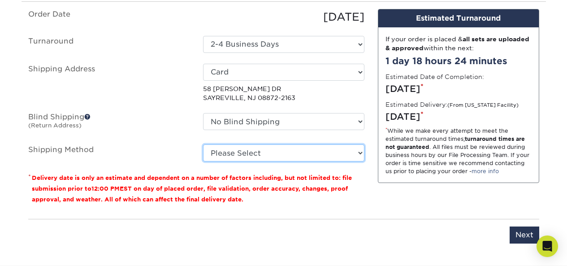
click at [240, 156] on select "Please Select Ground Shipping (+$7.84) 3 Day Shipping Service (+$20.07) 2 Day A…" at bounding box center [283, 152] width 161 height 17
select select "03"
click at [203, 144] on select "Please Select Ground Shipping (+$7.84) 3 Day Shipping Service (+$20.07) 2 Day A…" at bounding box center [283, 152] width 161 height 17
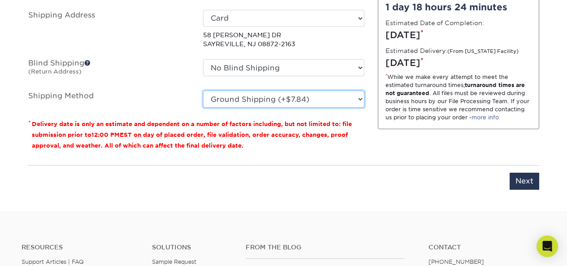
scroll to position [717, 0]
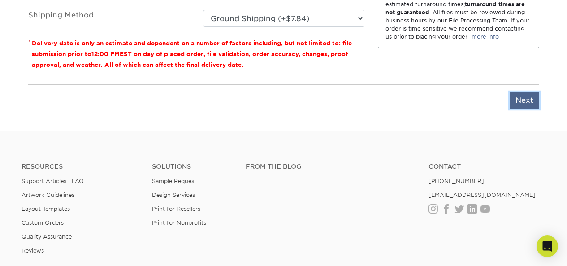
click at [529, 100] on input "Next" at bounding box center [524, 100] width 30 height 17
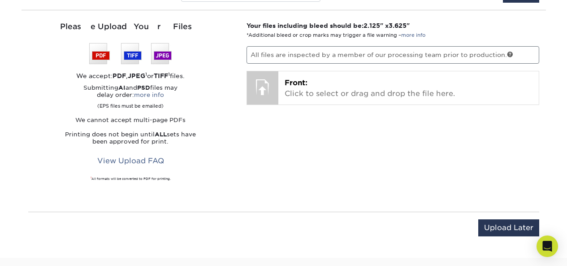
scroll to position [538, 0]
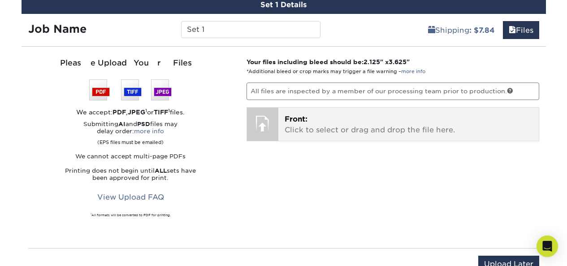
click at [301, 125] on p "Front: Click to select or drag and drop the file here." at bounding box center [409, 125] width 248 height 22
click at [297, 119] on span "Front:" at bounding box center [296, 119] width 23 height 9
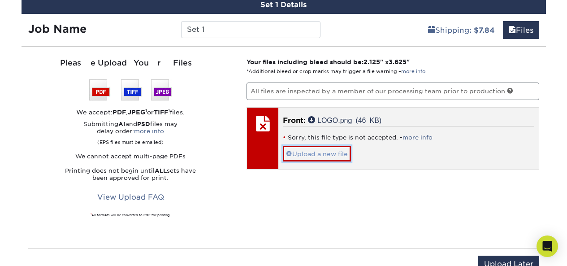
click at [324, 154] on link "Upload a new file" at bounding box center [317, 154] width 68 height 16
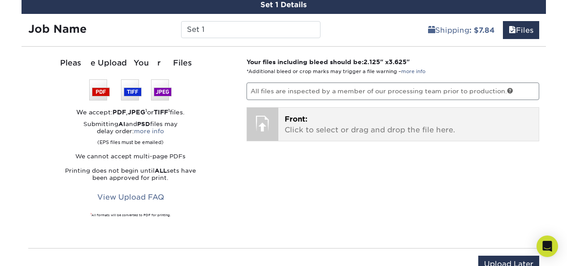
click at [270, 127] on div at bounding box center [262, 123] width 31 height 31
click at [299, 119] on span "Front:" at bounding box center [296, 119] width 23 height 9
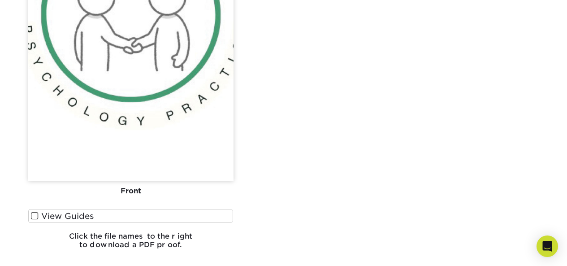
scroll to position [807, 0]
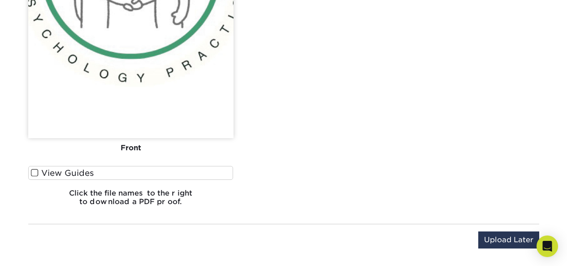
click at [83, 175] on label "View Guides" at bounding box center [130, 173] width 205 height 14
click at [0, 0] on input "View Guides" at bounding box center [0, 0] width 0 height 0
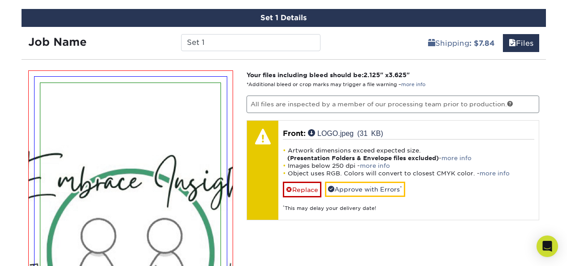
scroll to position [518, 0]
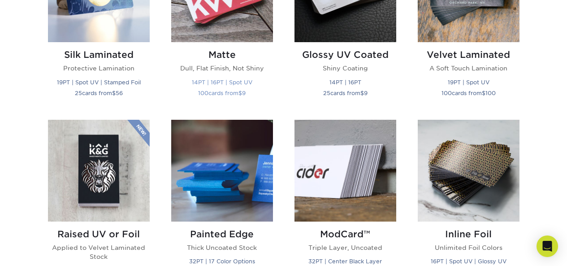
scroll to position [448, 0]
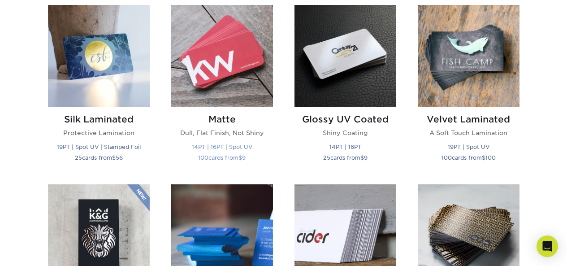
click at [217, 129] on p "Dull, Flat Finish, Not Shiny" at bounding box center [222, 132] width 102 height 9
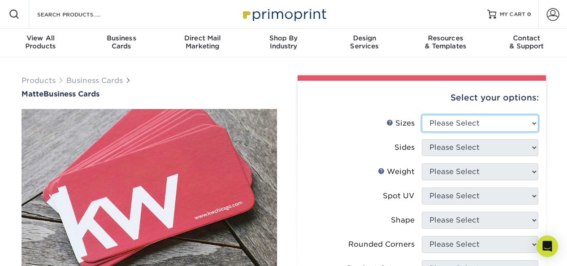
click at [465, 125] on select "Please Select 1.5" x 3.5" - Mini 1.75" x 3.5" - Mini 2" x 2" - Square 2" x 3" -…" at bounding box center [480, 123] width 117 height 17
select select "2.00x3.50"
click at [422, 115] on select "Please Select 1.5" x 3.5" - Mini 1.75" x 3.5" - Mini 2" x 2" - Square 2" x 3" -…" at bounding box center [480, 123] width 117 height 17
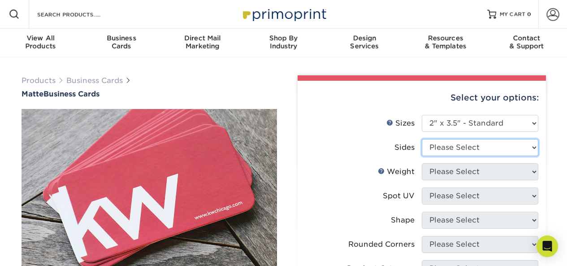
click at [456, 151] on select "Please Select Print Both Sides Print Front Only" at bounding box center [480, 147] width 117 height 17
select select "32d3c223-f82c-492b-b915-ba065a00862f"
click at [422, 139] on select "Please Select Print Both Sides Print Front Only" at bounding box center [480, 147] width 117 height 17
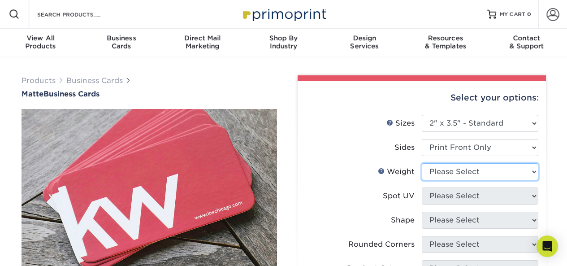
click at [472, 174] on select "Please Select 16PT 14PT" at bounding box center [480, 171] width 117 height 17
select select "16PT"
click at [422, 163] on select "Please Select 16PT 14PT" at bounding box center [480, 171] width 117 height 17
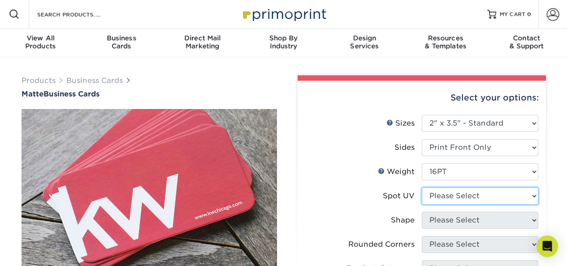
click at [466, 199] on select "Please Select No Spot UV Front Only" at bounding box center [480, 195] width 117 height 17
select select "3"
click at [422, 187] on select "Please Select No Spot UV Front Only" at bounding box center [480, 195] width 117 height 17
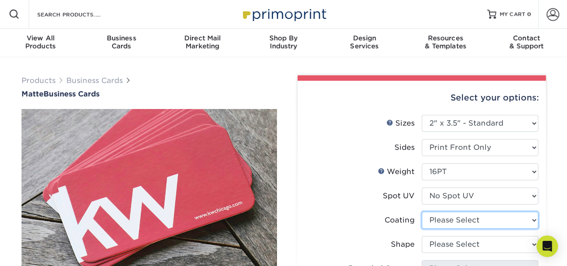
click at [462, 219] on select at bounding box center [480, 219] width 117 height 17
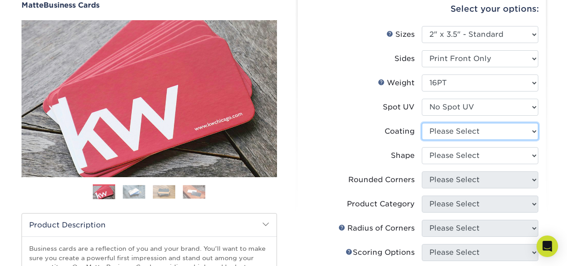
scroll to position [90, 0]
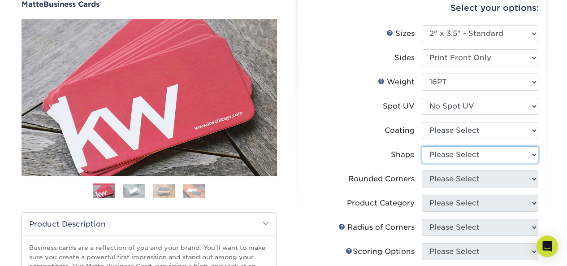
click at [453, 159] on select "Please Select Standard Oval" at bounding box center [480, 154] width 117 height 17
select select "standard"
click at [422, 146] on select "Please Select Standard Oval" at bounding box center [480, 154] width 117 height 17
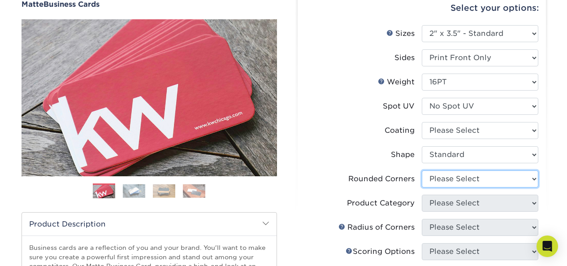
click at [457, 183] on select "Please Select Yes - Round 2 Corners Yes - Round 4 Corners No" at bounding box center [480, 178] width 117 height 17
click at [422, 170] on select "Please Select Yes - Round 2 Corners Yes - Round 4 Corners No" at bounding box center [480, 178] width 117 height 17
select select "-1"
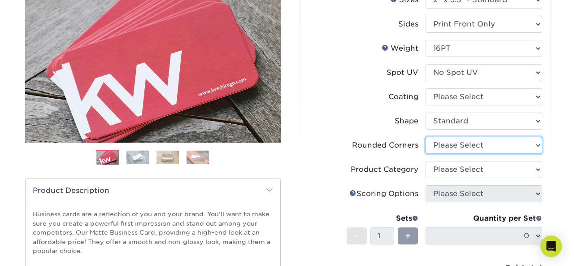
scroll to position [134, 0]
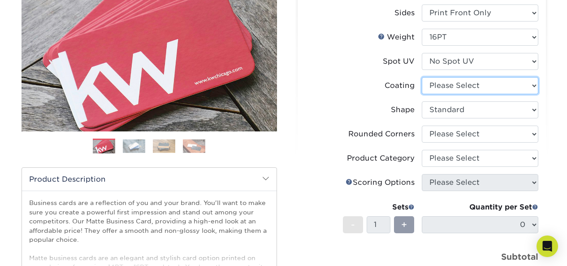
click at [458, 89] on select at bounding box center [480, 85] width 117 height 17
select select "121bb7b5-3b4d-429f-bd8d-bbf80e953313"
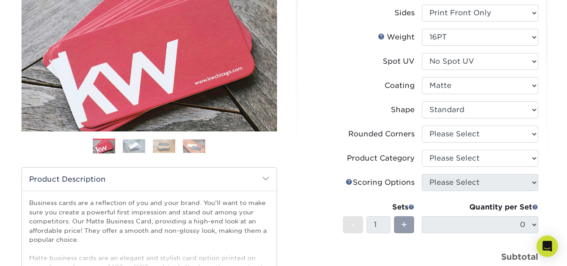
click at [422, 77] on select at bounding box center [480, 85] width 117 height 17
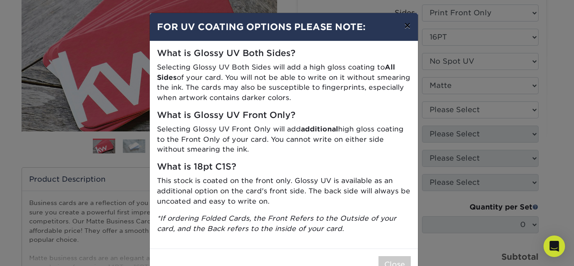
click at [407, 23] on button "×" at bounding box center [407, 25] width 21 height 25
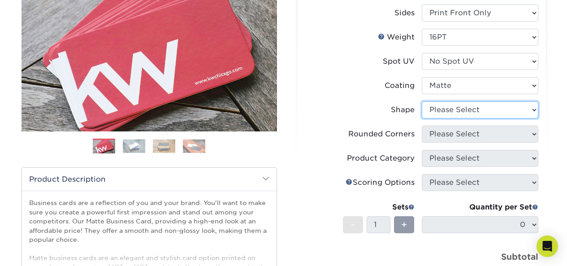
click at [474, 105] on select "Please Select Standard Oval" at bounding box center [480, 109] width 117 height 17
select select "standard"
click at [422, 101] on select "Please Select Standard Oval" at bounding box center [480, 109] width 117 height 17
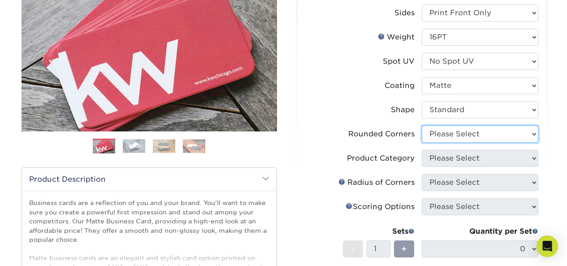
click at [451, 129] on select "Please Select Yes - Round 2 Corners Yes - Round 4 Corners No" at bounding box center [480, 133] width 117 height 17
select select "0"
click at [422, 125] on select "Please Select Yes - Round 2 Corners Yes - Round 4 Corners No" at bounding box center [480, 133] width 117 height 17
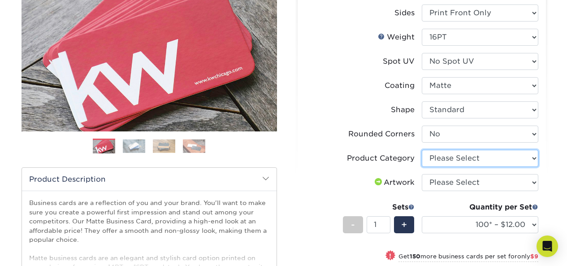
click at [451, 158] on select "Please Select Business Cards" at bounding box center [480, 158] width 117 height 17
select select "3b5148f1-0588-4f88-a218-97bcfdce65c1"
click at [422, 150] on select "Please Select Business Cards" at bounding box center [480, 158] width 117 height 17
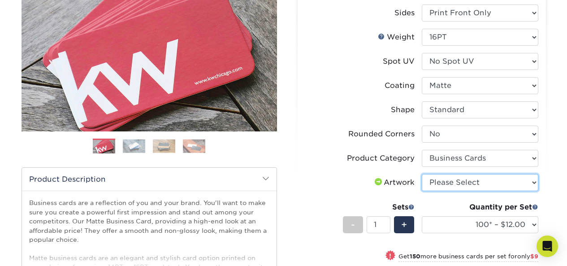
click at [451, 183] on select "Please Select I will upload files I need a design - $100" at bounding box center [480, 182] width 117 height 17
click at [422, 174] on select "Please Select I will upload files I need a design - $100" at bounding box center [480, 182] width 117 height 17
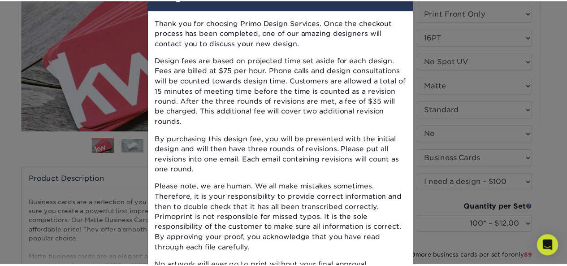
scroll to position [0, 0]
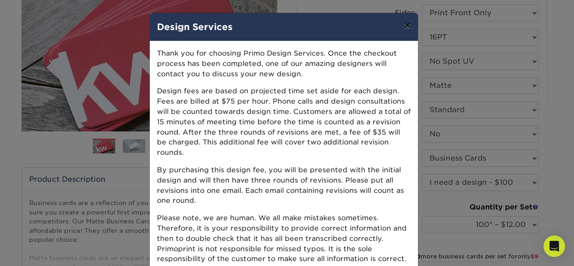
click at [403, 25] on button "×" at bounding box center [407, 25] width 21 height 25
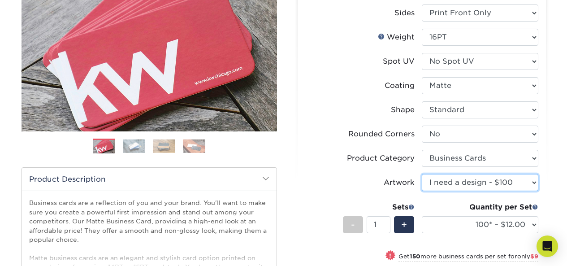
click at [476, 180] on select "Please Select I will upload files I need a design - $100" at bounding box center [480, 182] width 117 height 17
select select "upload"
click at [422, 174] on select "Please Select I will upload files I need a design - $100" at bounding box center [480, 182] width 117 height 17
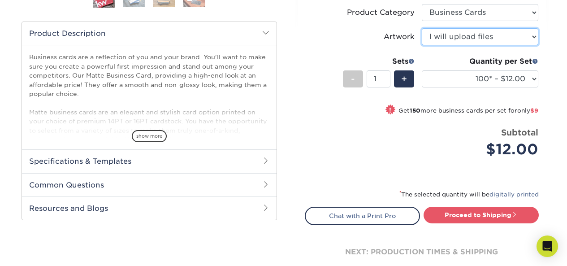
scroll to position [314, 0]
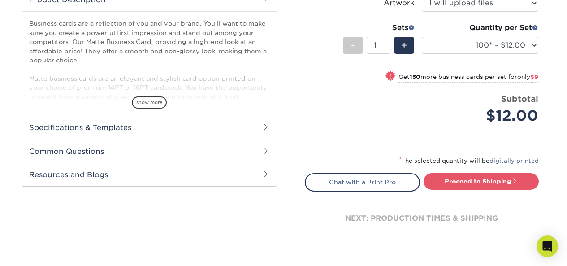
click at [105, 125] on h2 "Specifications & Templates" at bounding box center [149, 127] width 255 height 23
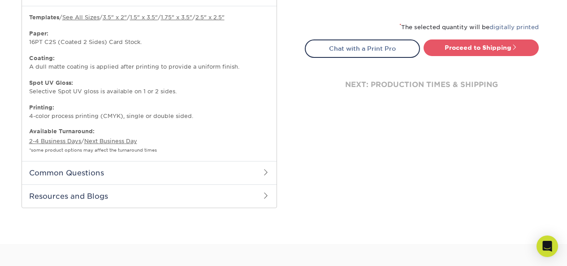
scroll to position [448, 0]
click at [168, 177] on h2 "Common Questions" at bounding box center [149, 171] width 255 height 23
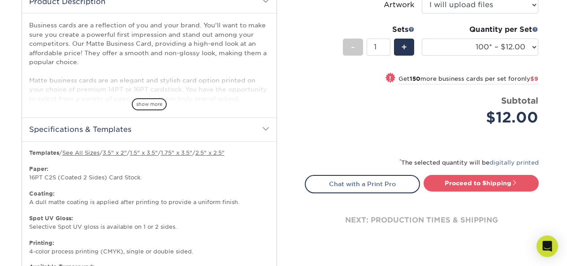
scroll to position [269, 0]
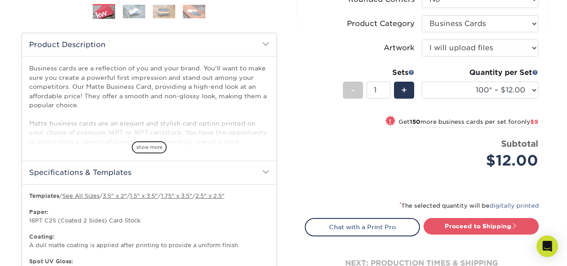
click at [195, 172] on h2 "Specifications & Templates" at bounding box center [149, 171] width 255 height 23
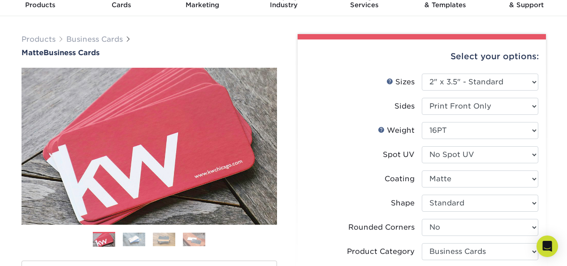
scroll to position [0, 0]
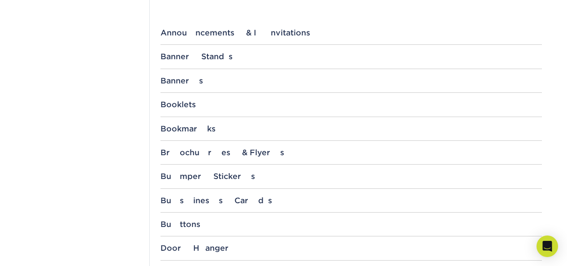
scroll to position [403, 0]
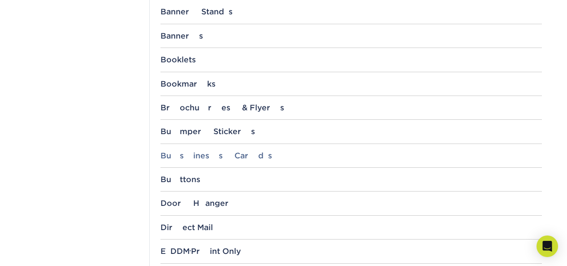
click at [186, 155] on div "Business Cards" at bounding box center [350, 155] width 381 height 9
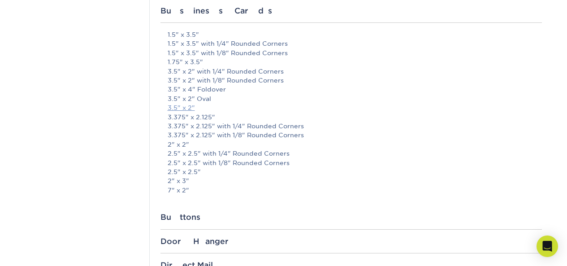
scroll to position [538, 0]
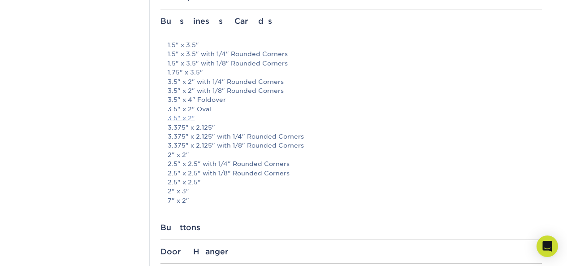
click at [185, 118] on link "3.5" x 2"" at bounding box center [181, 117] width 27 height 7
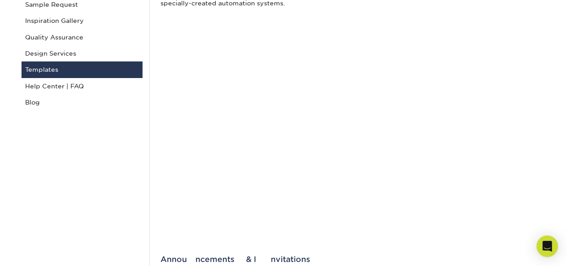
scroll to position [0, 0]
